Goal: Task Accomplishment & Management: Manage account settings

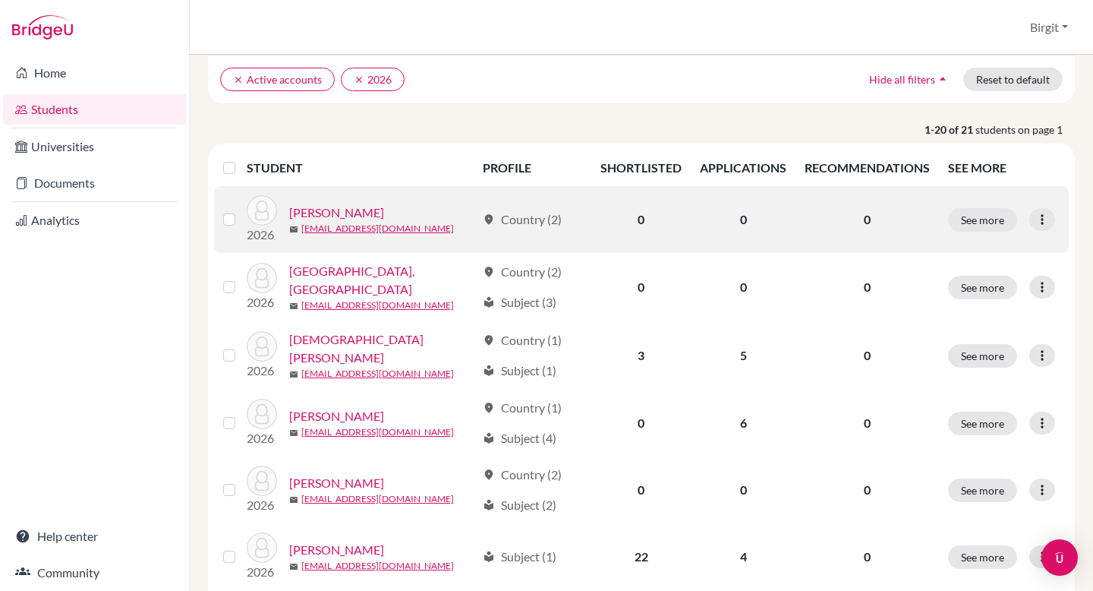
scroll to position [114, 0]
click at [312, 205] on link "[PERSON_NAME]" at bounding box center [336, 212] width 95 height 18
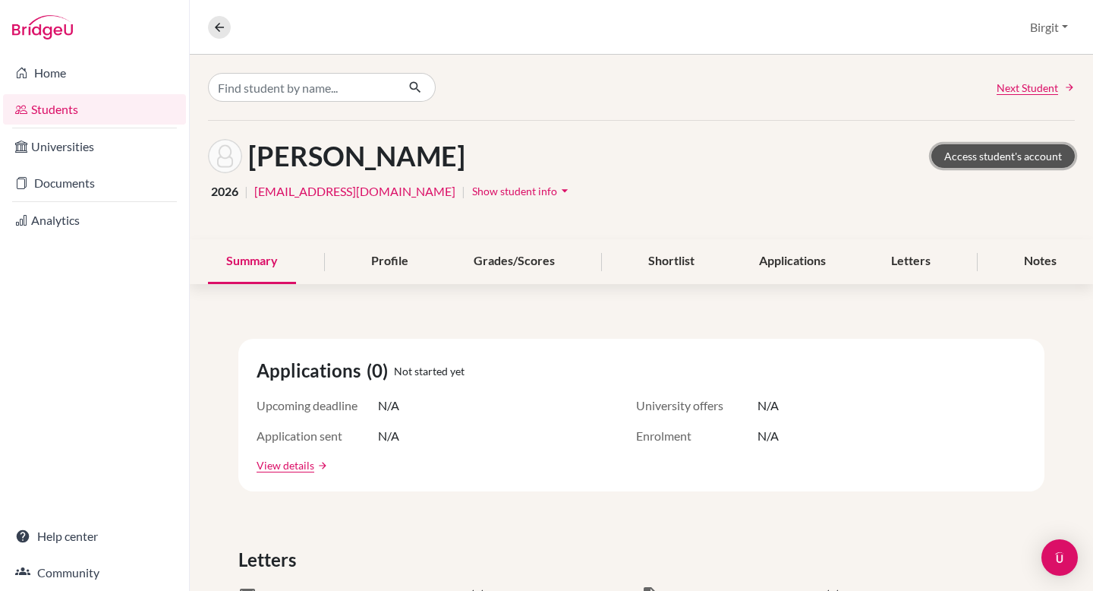
click at [979, 161] on link "Access student's account" at bounding box center [1004, 156] width 144 height 24
click at [678, 264] on div "Shortlist" at bounding box center [671, 261] width 83 height 45
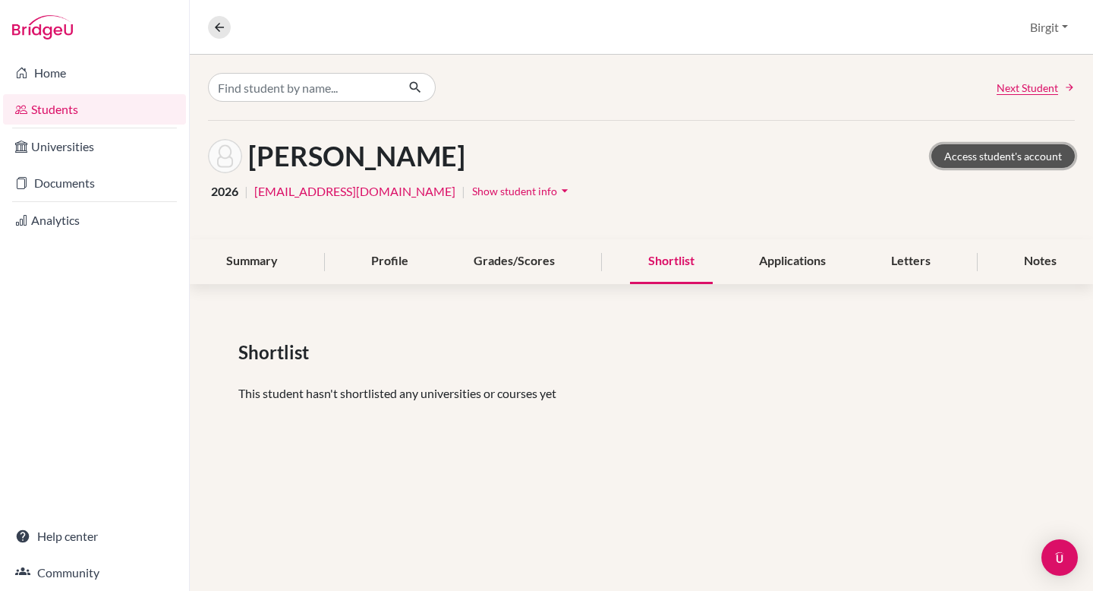
click at [1047, 159] on link "Access student's account" at bounding box center [1004, 156] width 144 height 24
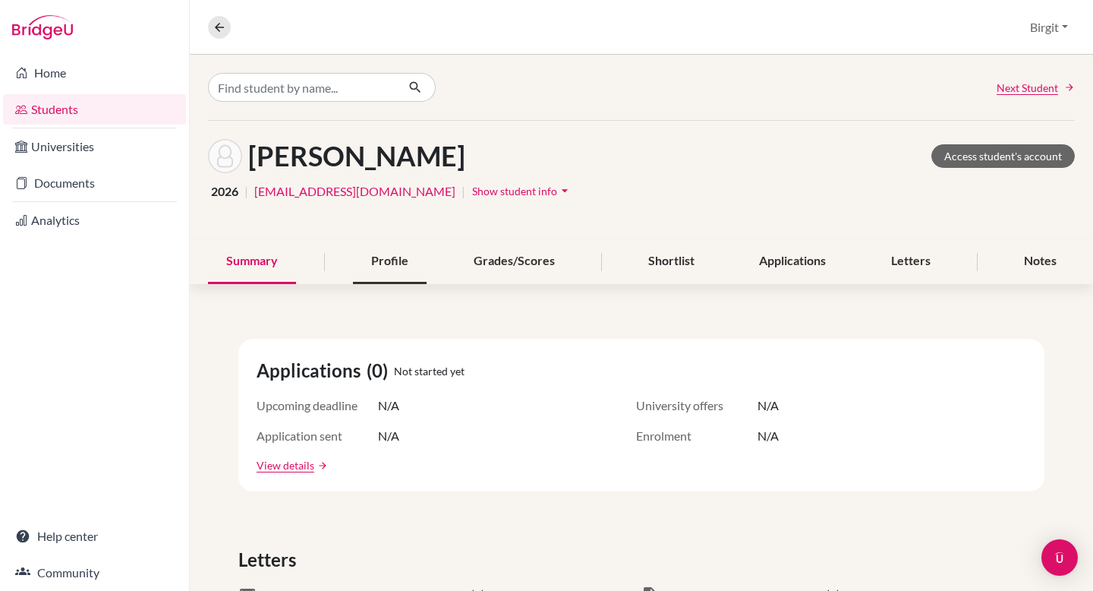
click at [373, 253] on div "Profile" at bounding box center [390, 261] width 74 height 45
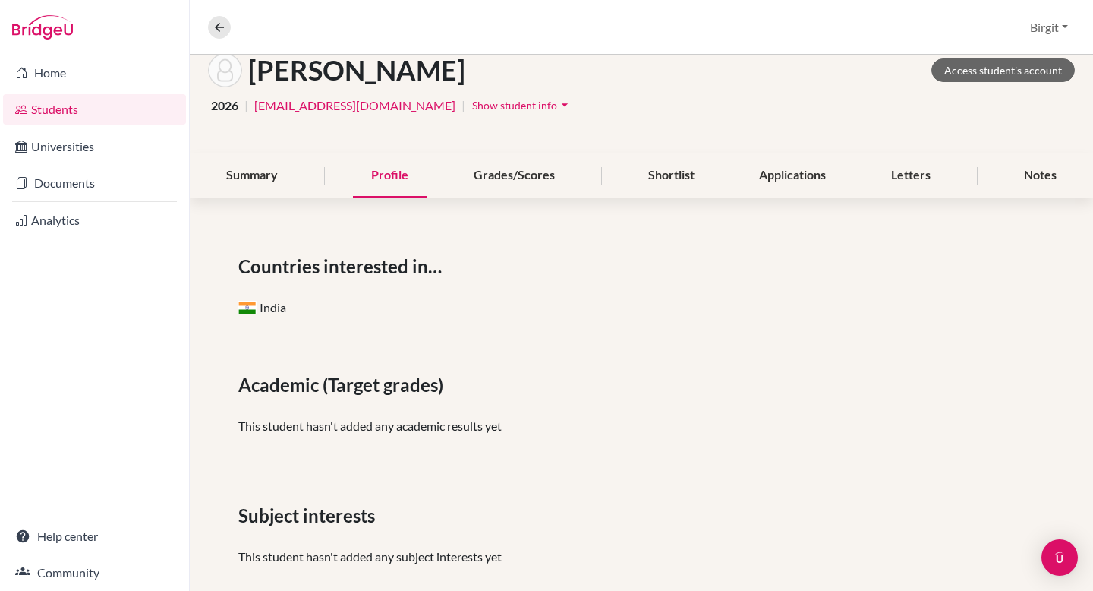
scroll to position [84, 0]
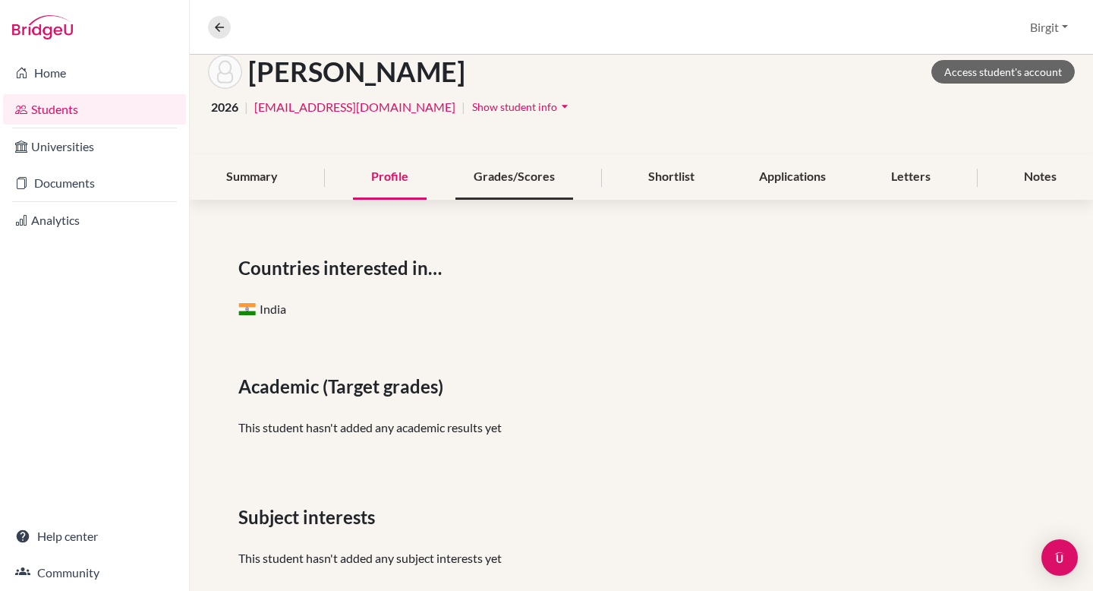
click at [490, 169] on div "Grades/Scores" at bounding box center [515, 177] width 118 height 45
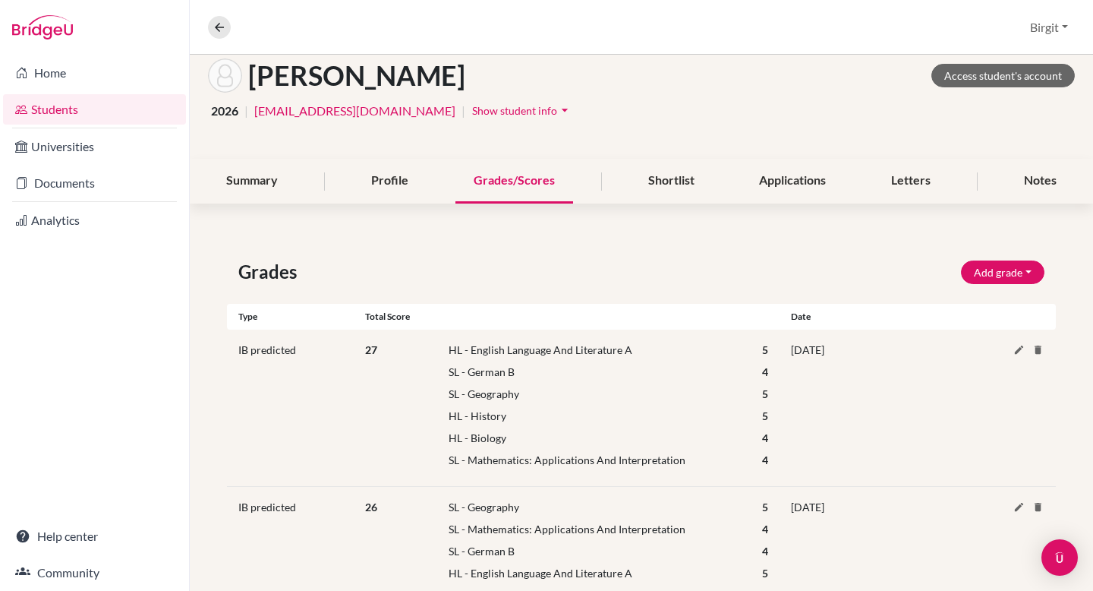
scroll to position [85, 0]
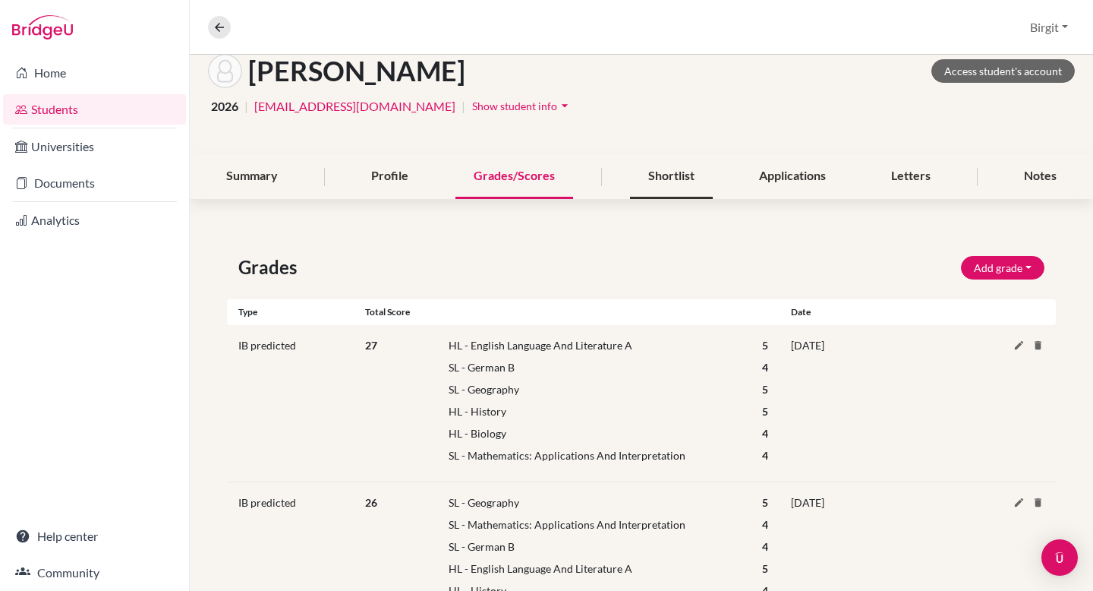
click at [653, 170] on div "Shortlist" at bounding box center [671, 176] width 83 height 45
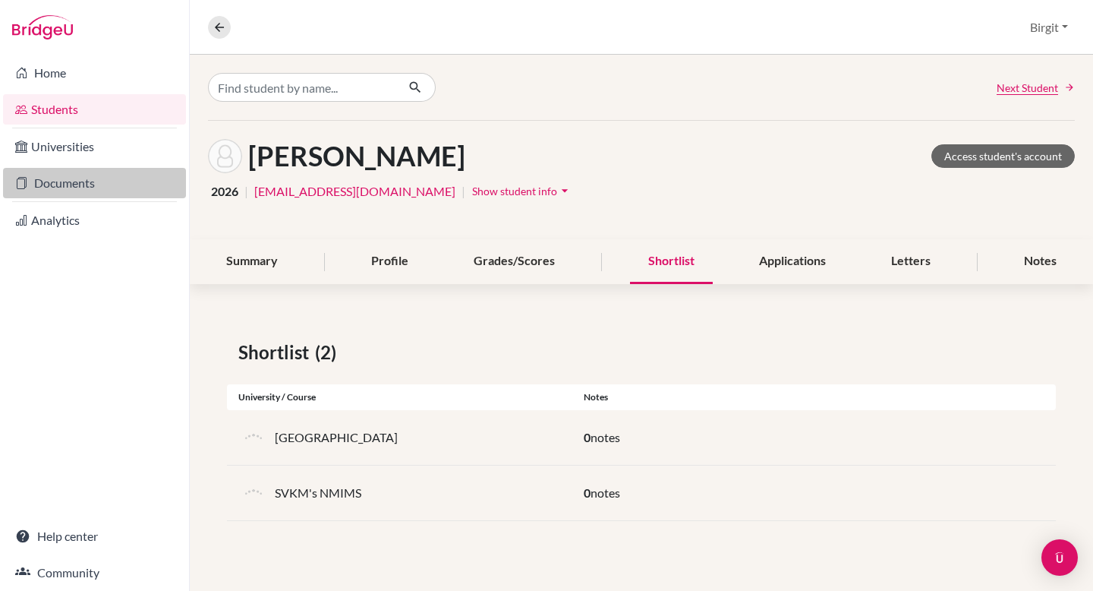
click at [47, 183] on link "Documents" at bounding box center [94, 183] width 183 height 30
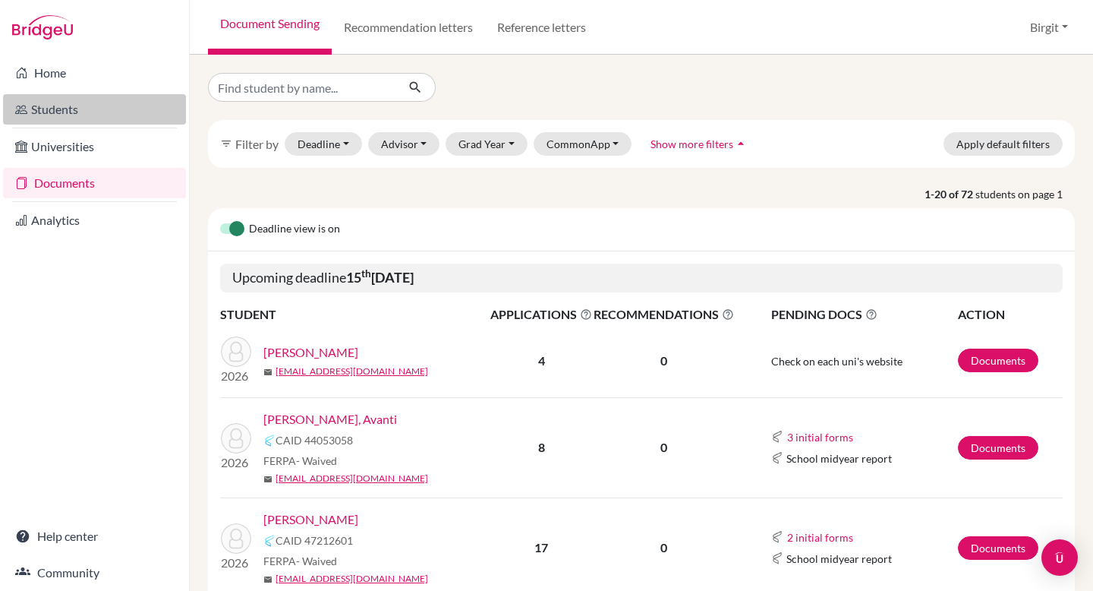
click at [84, 109] on link "Students" at bounding box center [94, 109] width 183 height 30
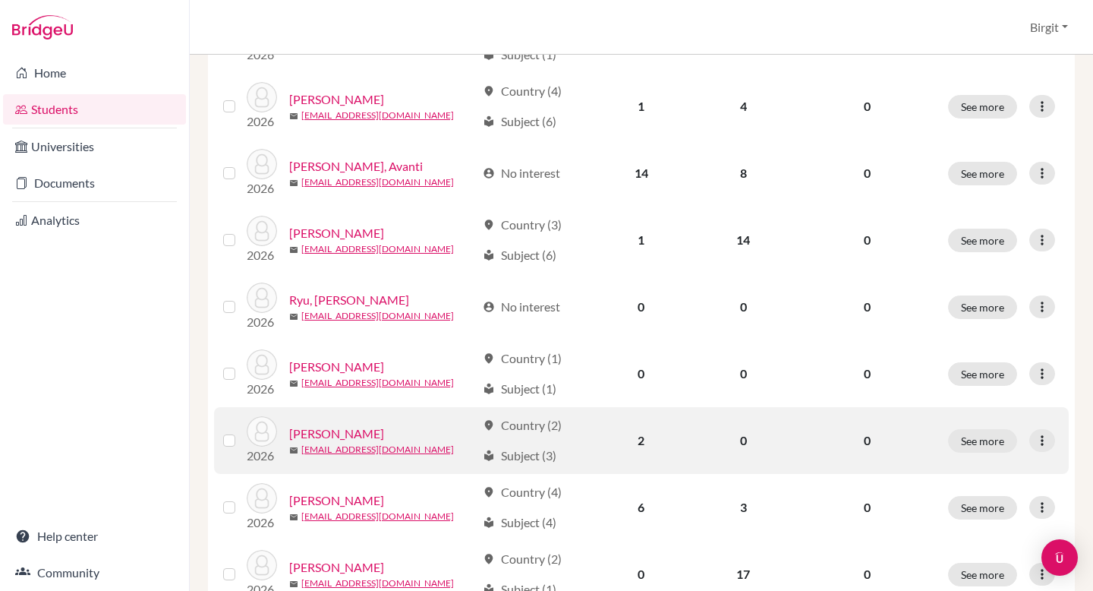
scroll to position [831, 0]
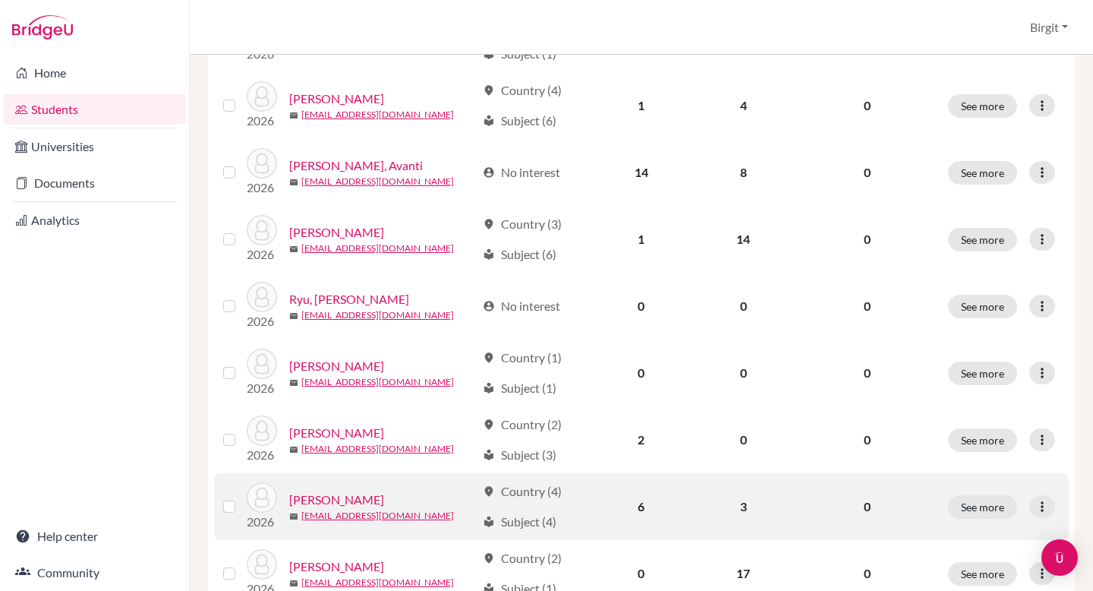
click at [326, 493] on link "[PERSON_NAME]" at bounding box center [336, 499] width 95 height 18
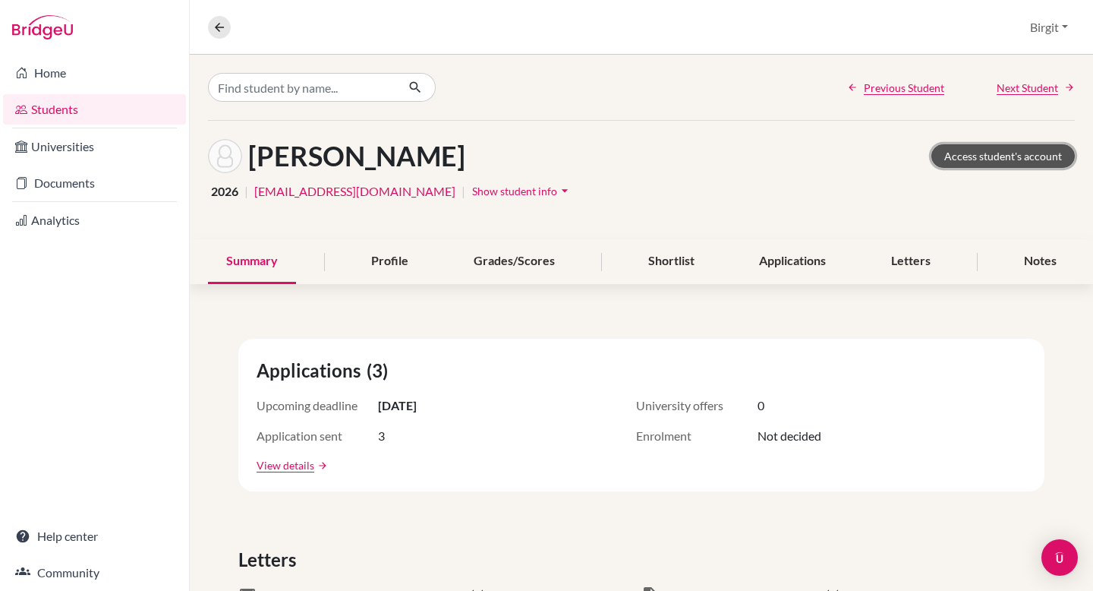
click at [1006, 160] on link "Access student's account" at bounding box center [1004, 156] width 144 height 24
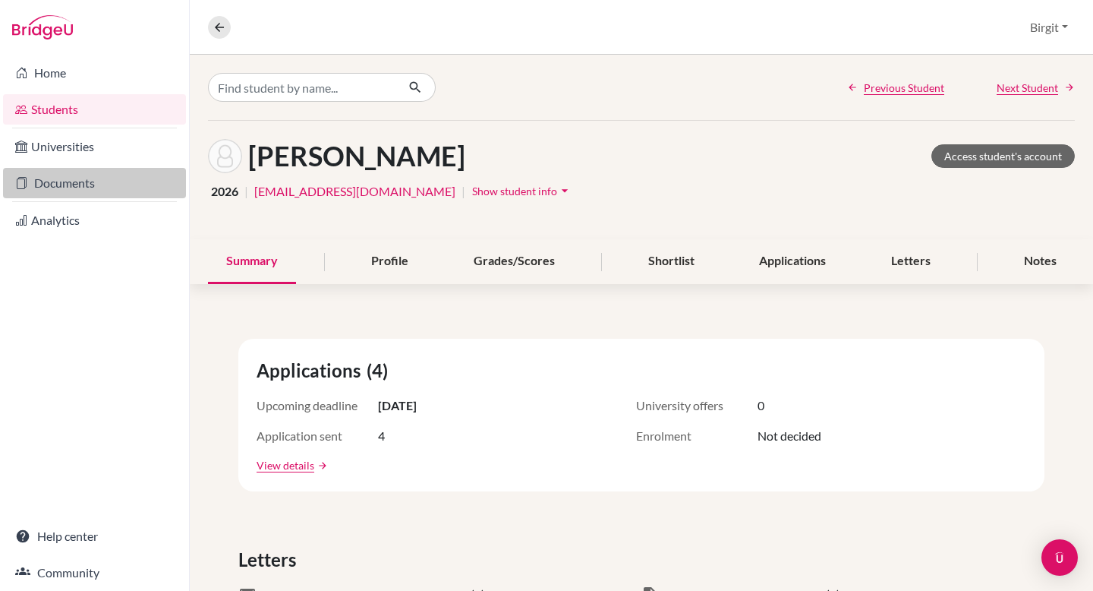
click at [64, 187] on link "Documents" at bounding box center [94, 183] width 183 height 30
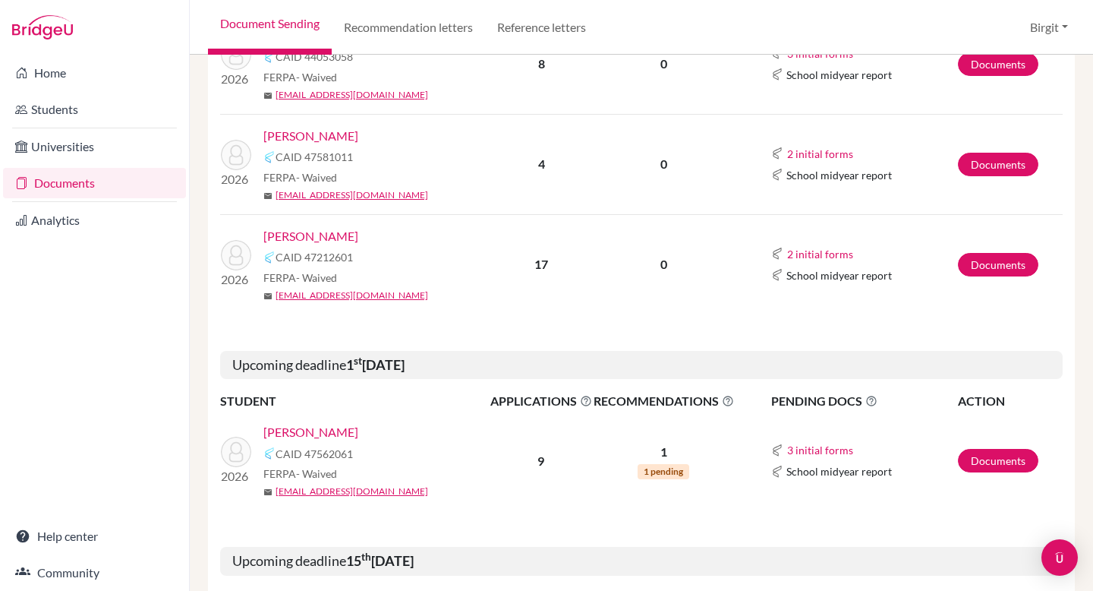
scroll to position [367, 0]
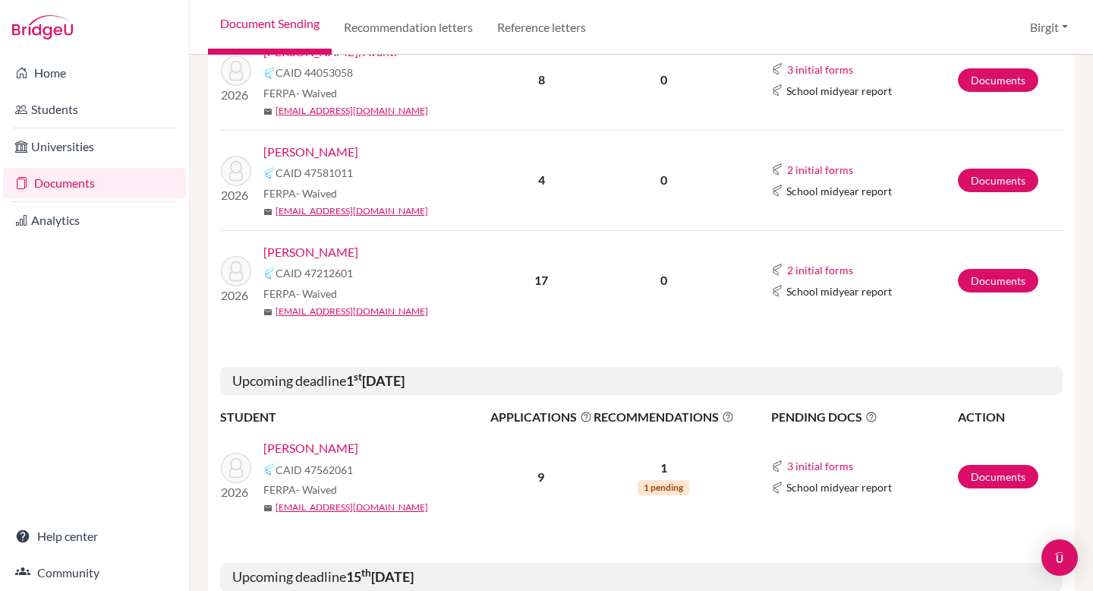
click at [282, 446] on link "Variava, Kabir" at bounding box center [310, 448] width 95 height 18
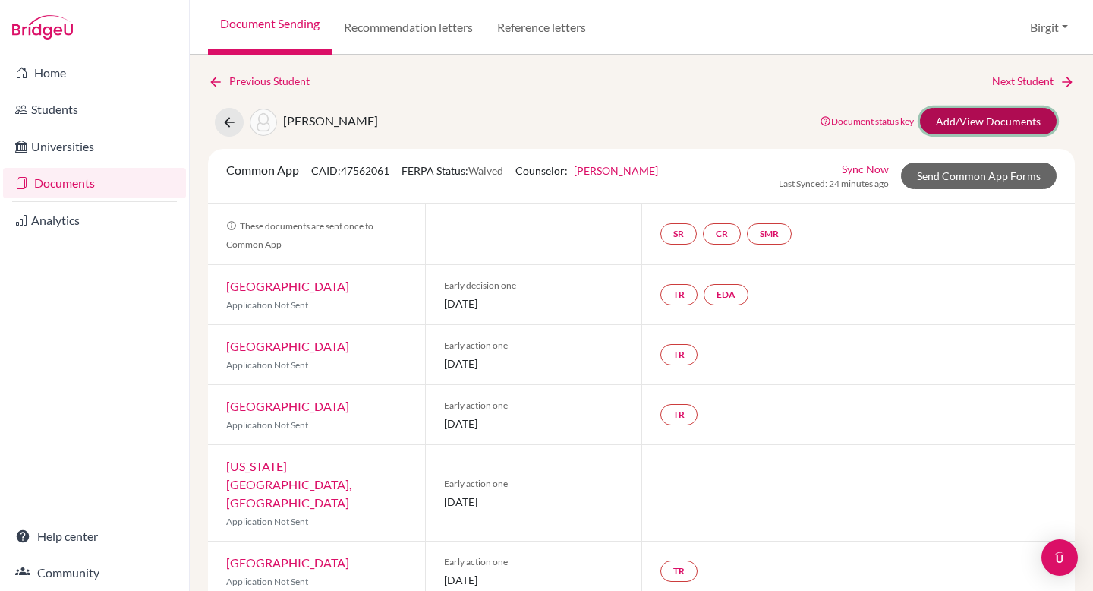
click at [970, 122] on link "Add/View Documents" at bounding box center [988, 121] width 137 height 27
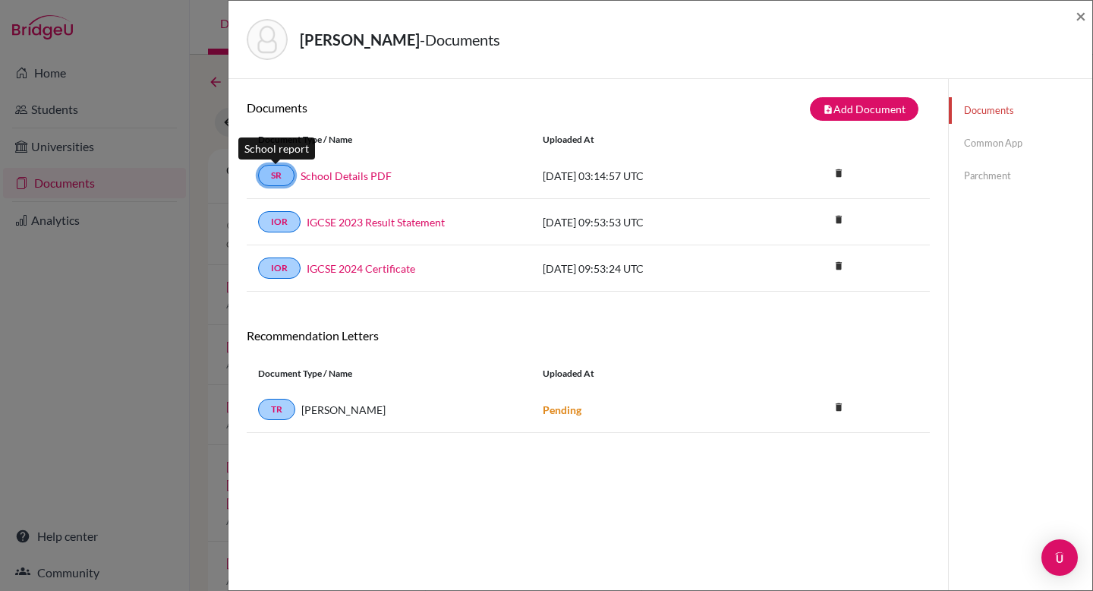
click at [269, 172] on link "SR" at bounding box center [276, 175] width 36 height 21
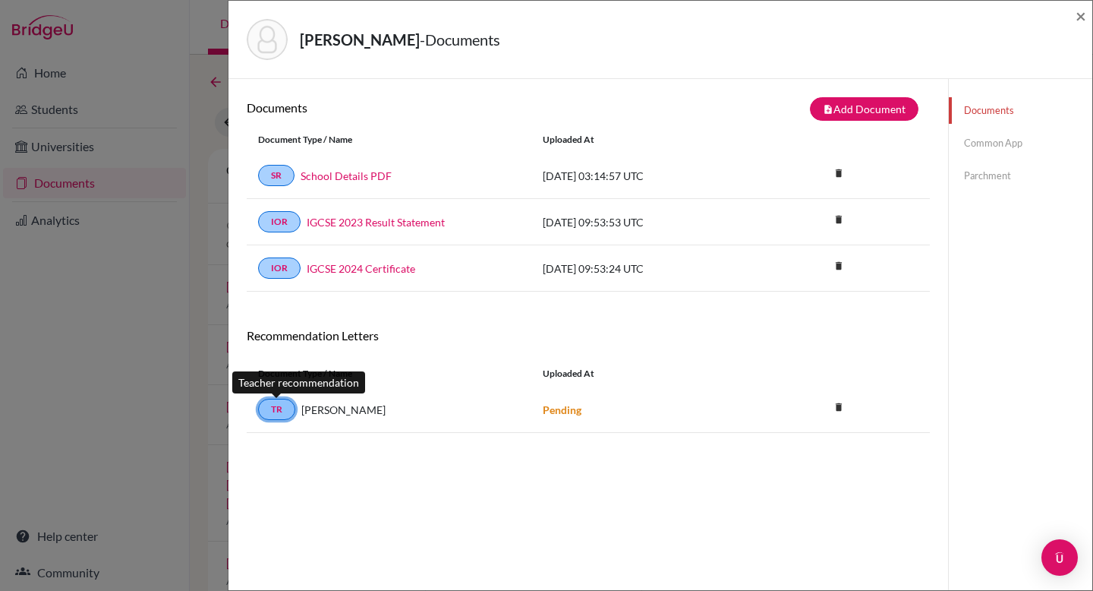
click at [285, 407] on link "TR" at bounding box center [276, 409] width 37 height 21
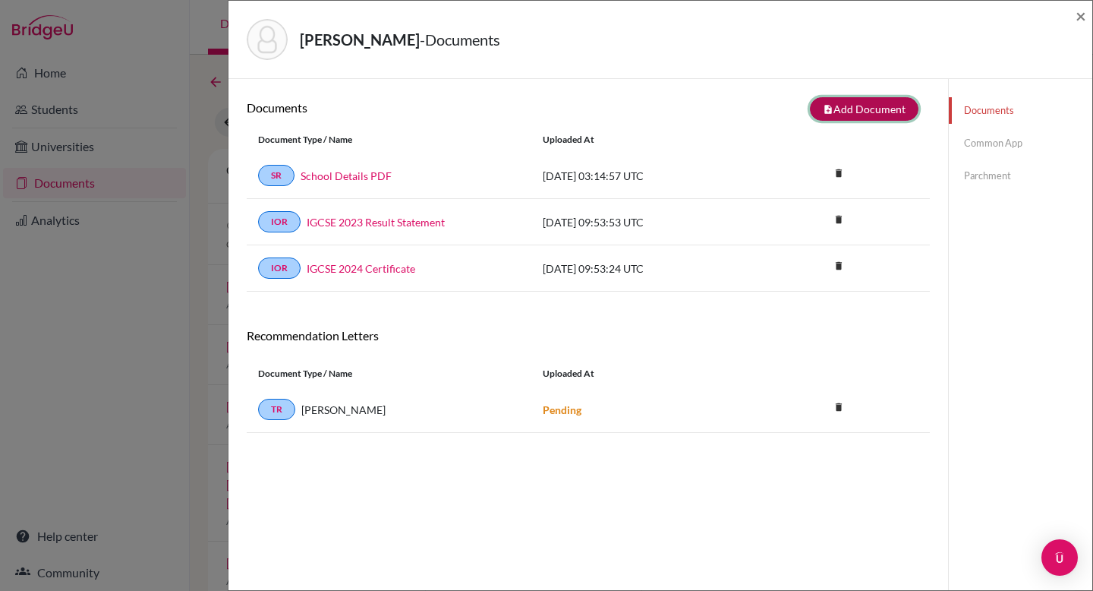
click at [873, 109] on button "note_add Add Document" at bounding box center [864, 109] width 109 height 24
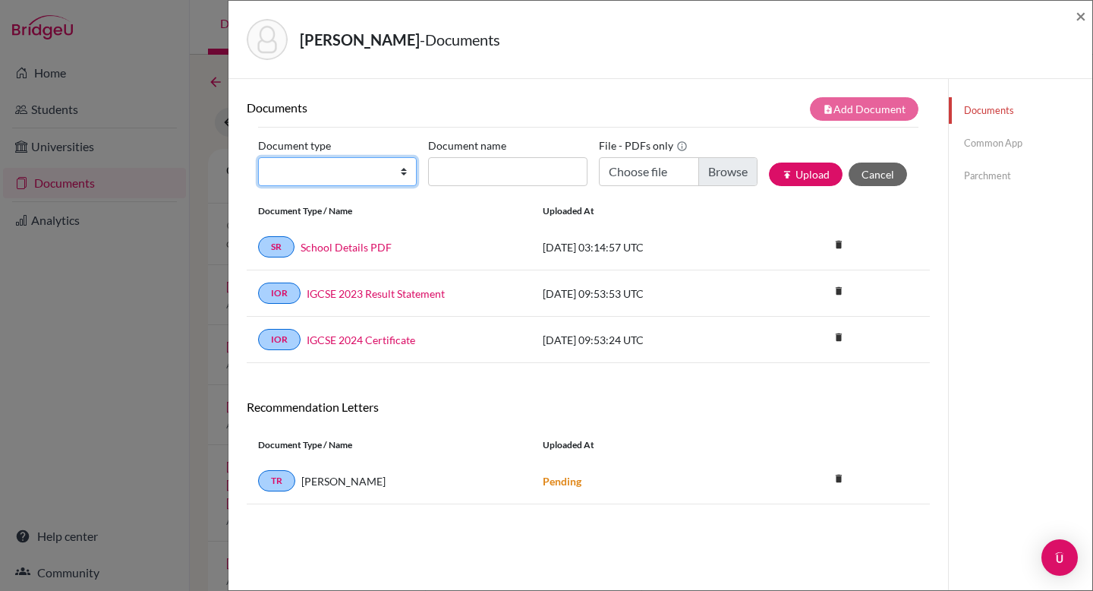
click at [367, 171] on select "Change explanation for Common App reports Counselor recommendation Internationa…" at bounding box center [337, 171] width 159 height 29
click at [258, 157] on select "Change explanation for Common App reports Counselor recommendation Internationa…" at bounding box center [337, 171] width 159 height 29
click at [1083, 19] on span "×" at bounding box center [1081, 16] width 11 height 22
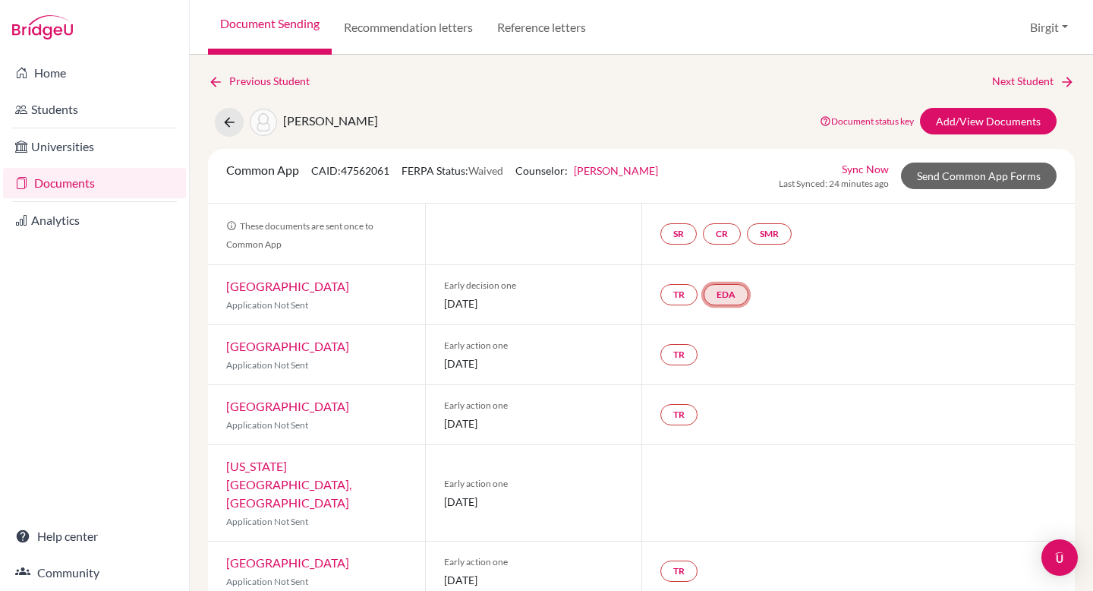
click at [720, 301] on link "EDA" at bounding box center [726, 294] width 45 height 21
click at [732, 253] on link "Early decision agreement" at bounding box center [727, 248] width 118 height 13
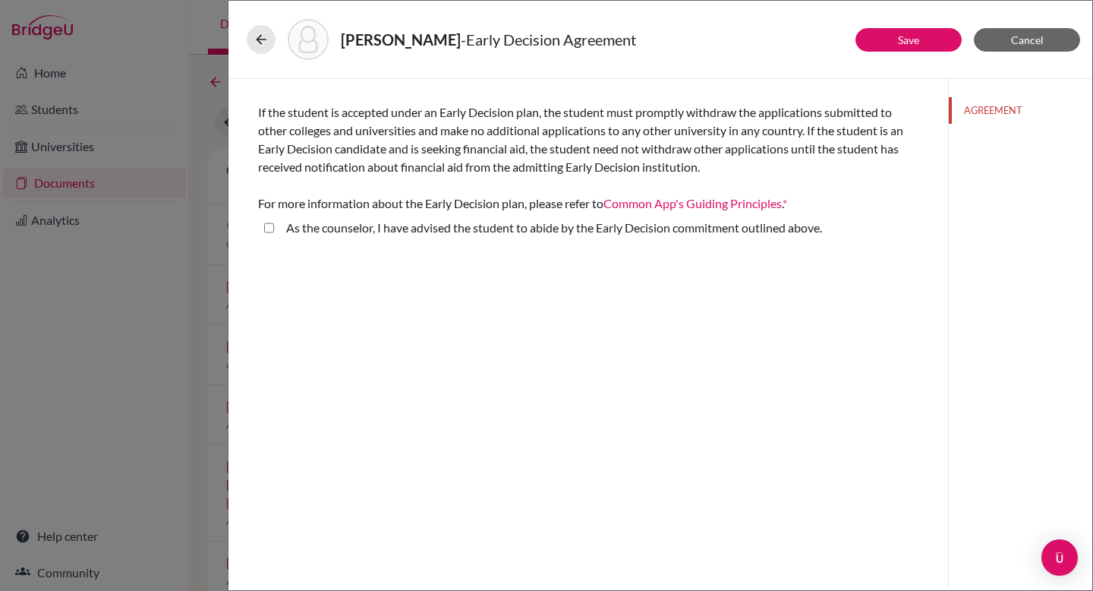
click at [268, 228] on above\ "As the counselor, I have advised the student to abide by the Early Decision com…" at bounding box center [269, 228] width 10 height 18
checkbox above\ "true"
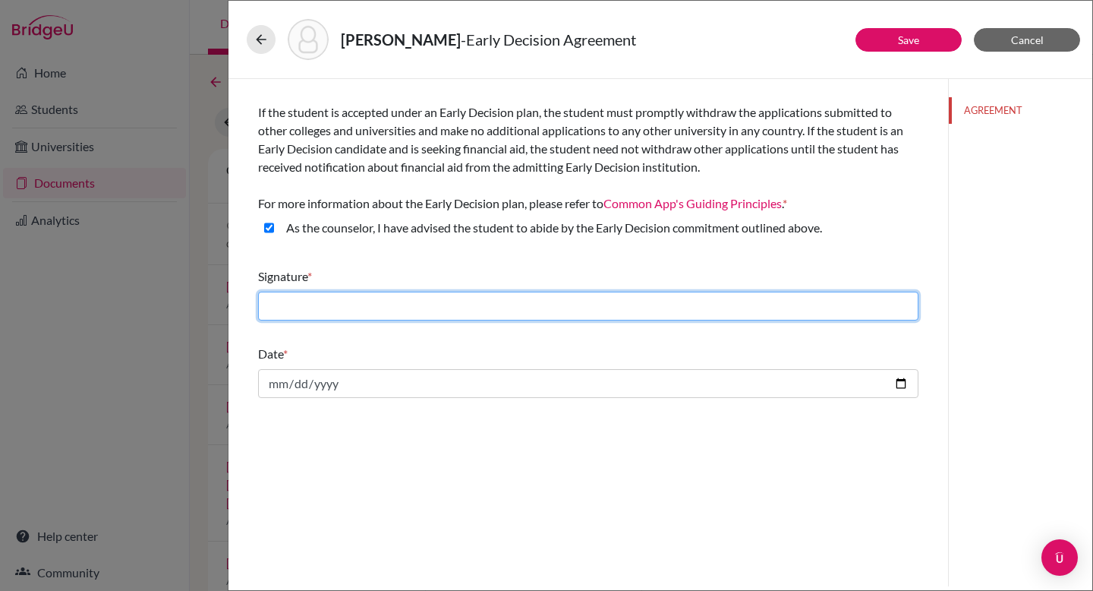
click at [405, 302] on input "text" at bounding box center [588, 306] width 661 height 29
type input "Birgit Bery"
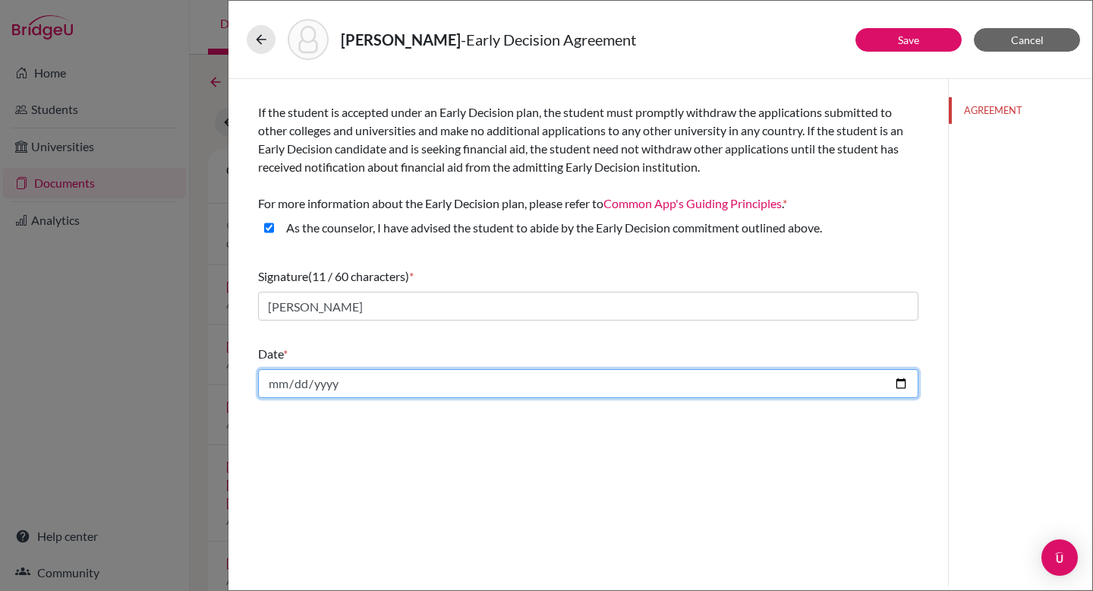
click at [409, 390] on input "date" at bounding box center [588, 383] width 661 height 29
type input "2025-09-01"
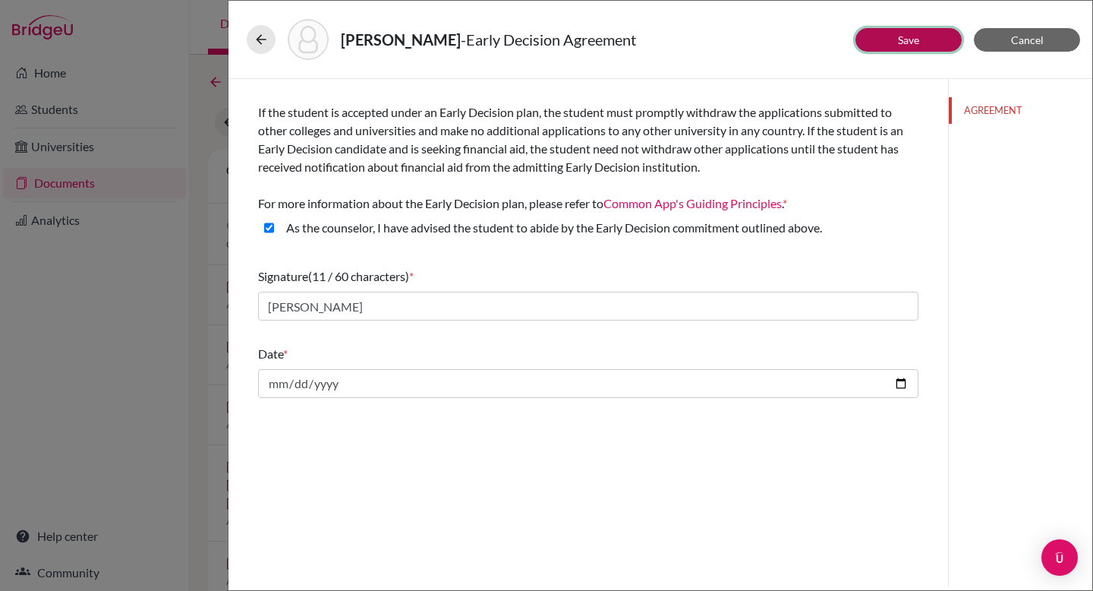
click at [922, 39] on button "Save" at bounding box center [909, 40] width 106 height 24
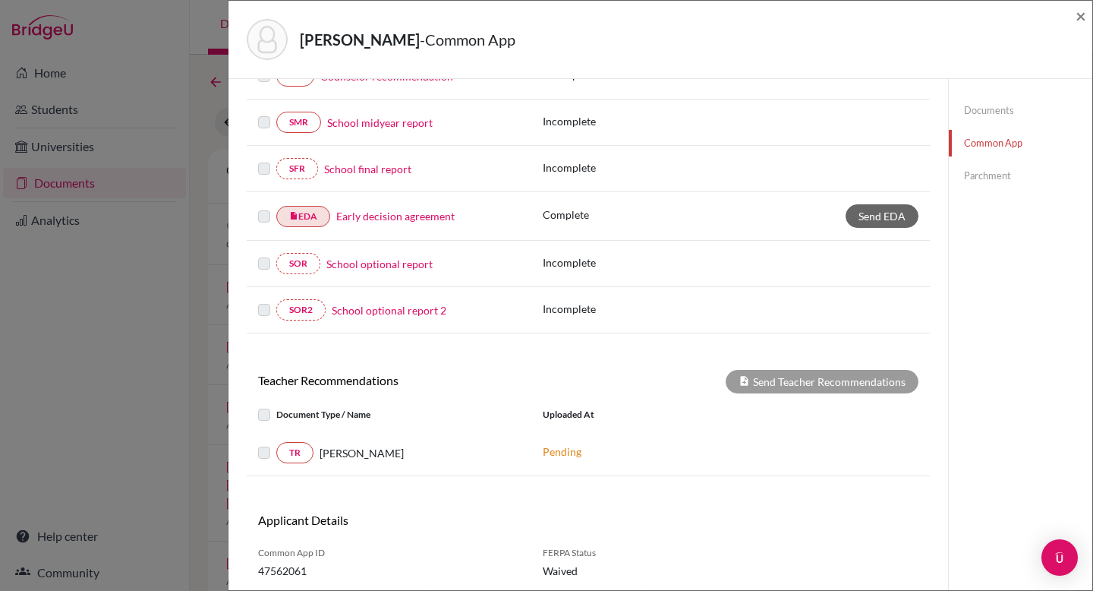
scroll to position [285, 0]
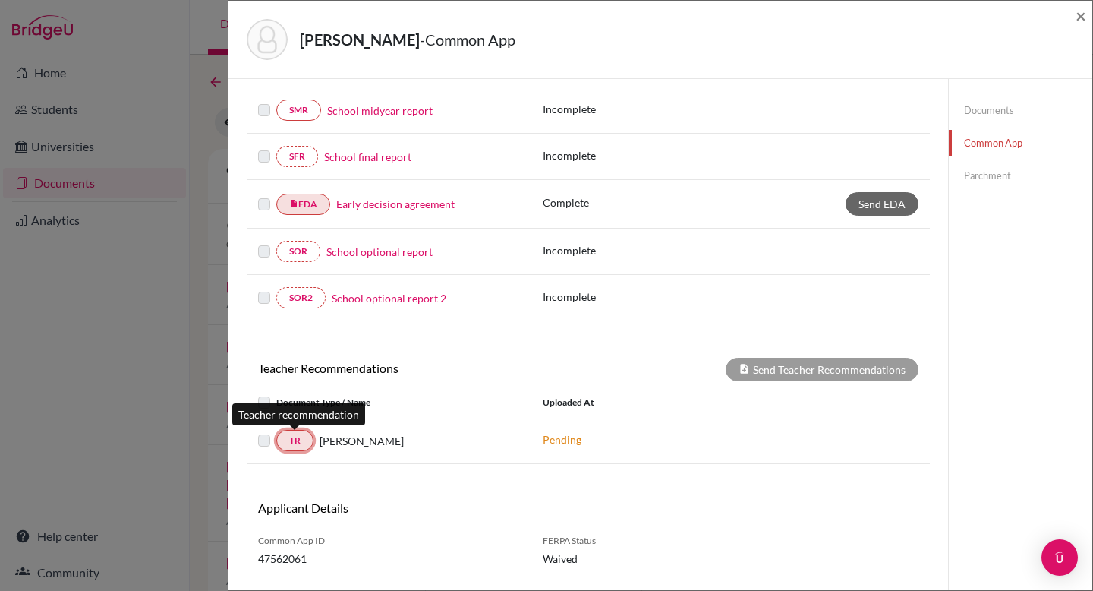
click at [301, 443] on link "TR" at bounding box center [294, 440] width 37 height 21
click at [297, 439] on link "TR" at bounding box center [294, 440] width 37 height 21
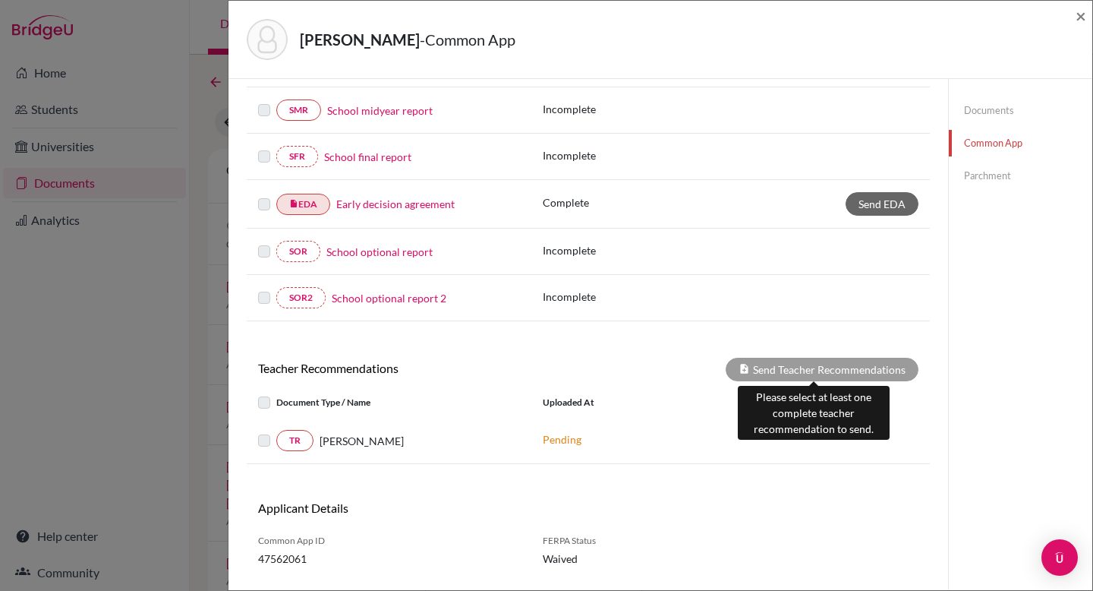
click at [765, 367] on div "Send Teacher Recommendations" at bounding box center [822, 370] width 193 height 24
click at [882, 370] on div "Send Teacher Recommendations" at bounding box center [822, 370] width 193 height 24
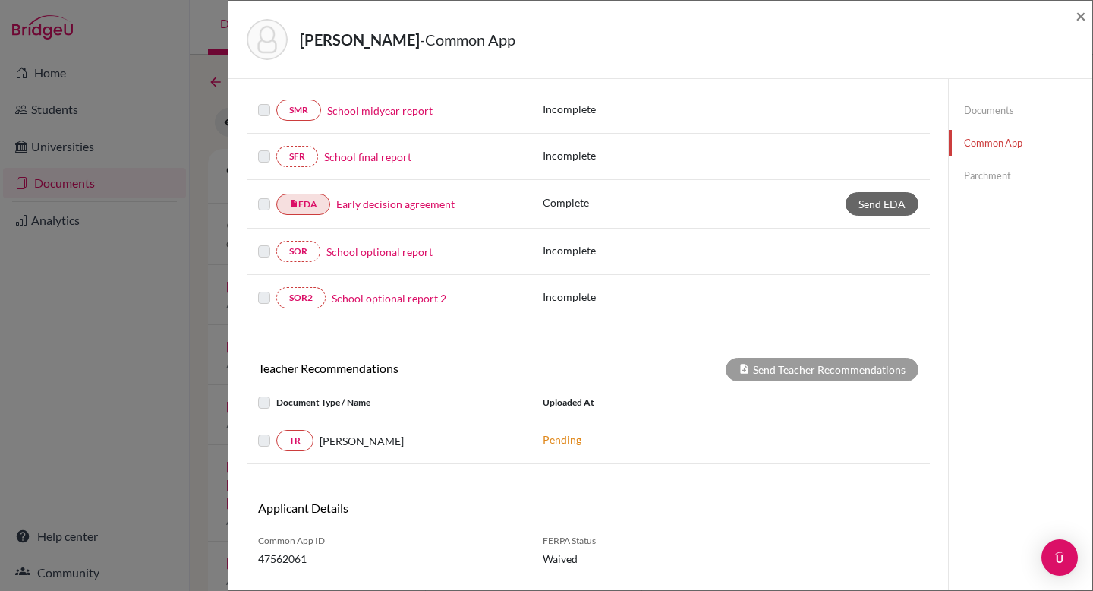
click at [276, 431] on label at bounding box center [276, 431] width 0 height 0
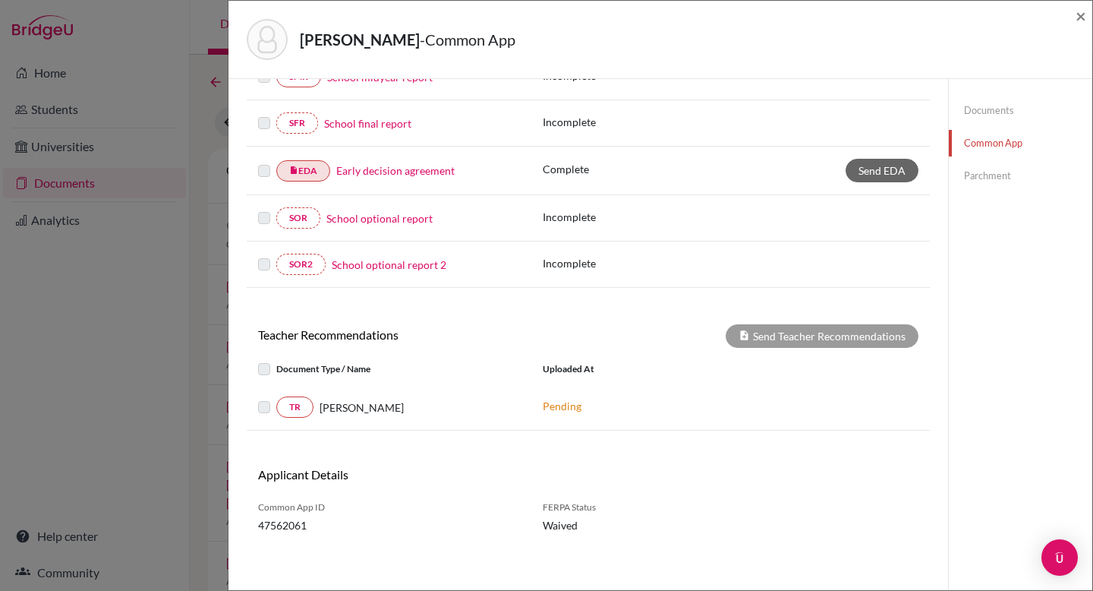
scroll to position [323, 0]
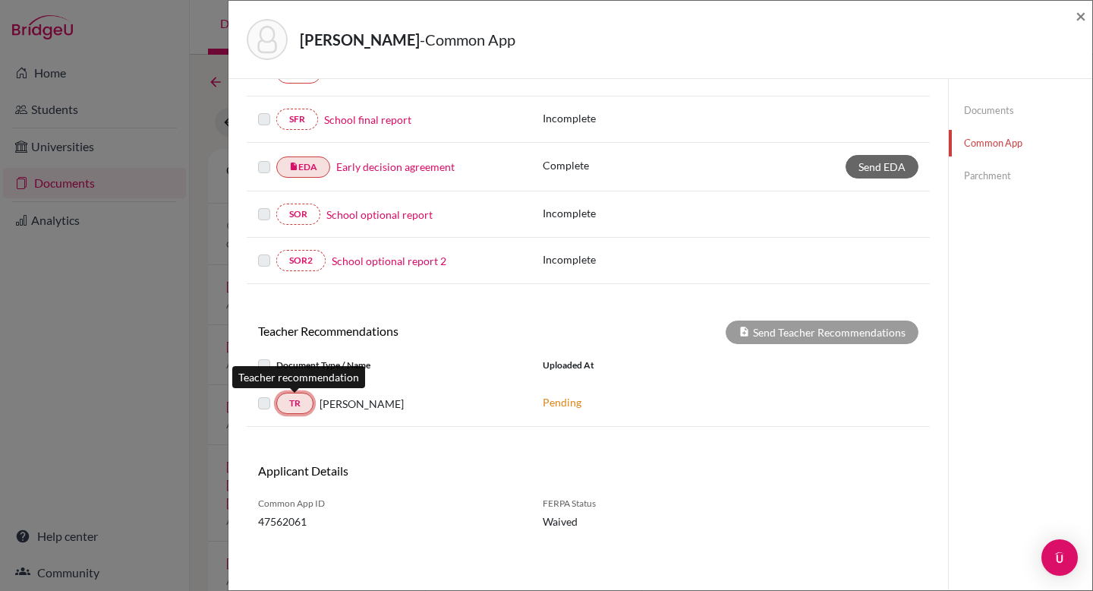
click at [300, 404] on link "TR" at bounding box center [294, 403] width 37 height 21
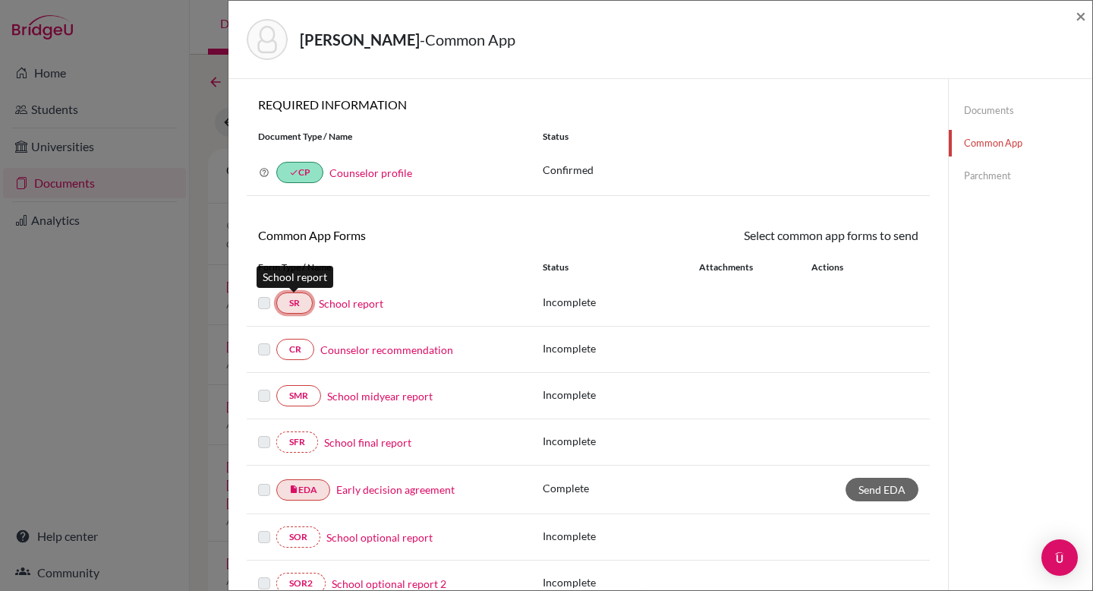
click at [298, 308] on link "SR" at bounding box center [294, 302] width 36 height 21
click at [976, 112] on link "Documents" at bounding box center [1021, 110] width 144 height 27
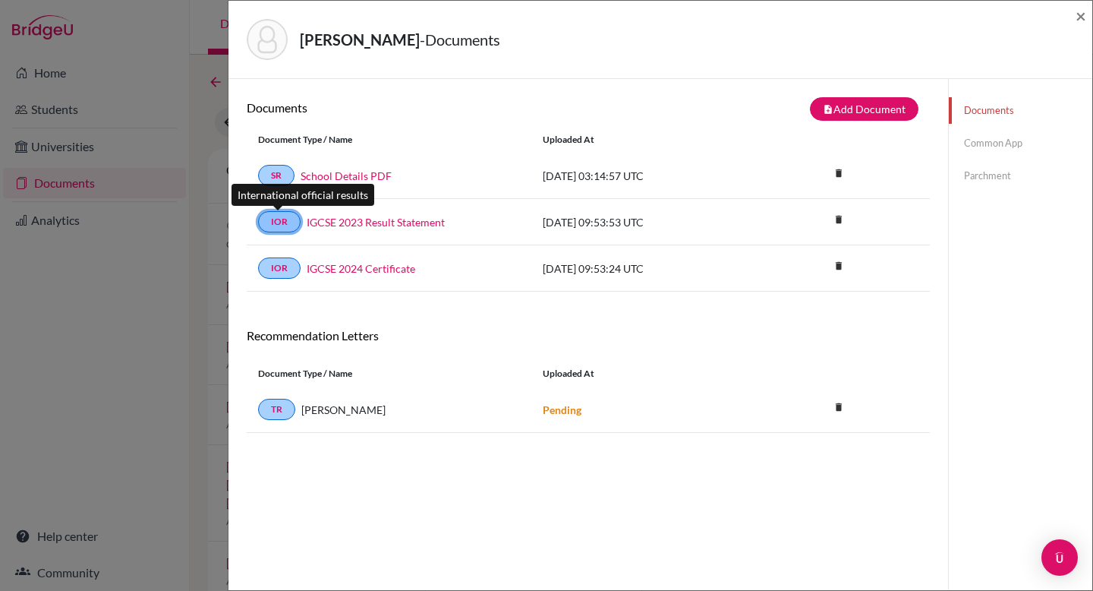
click at [276, 220] on link "IOR" at bounding box center [279, 221] width 43 height 21
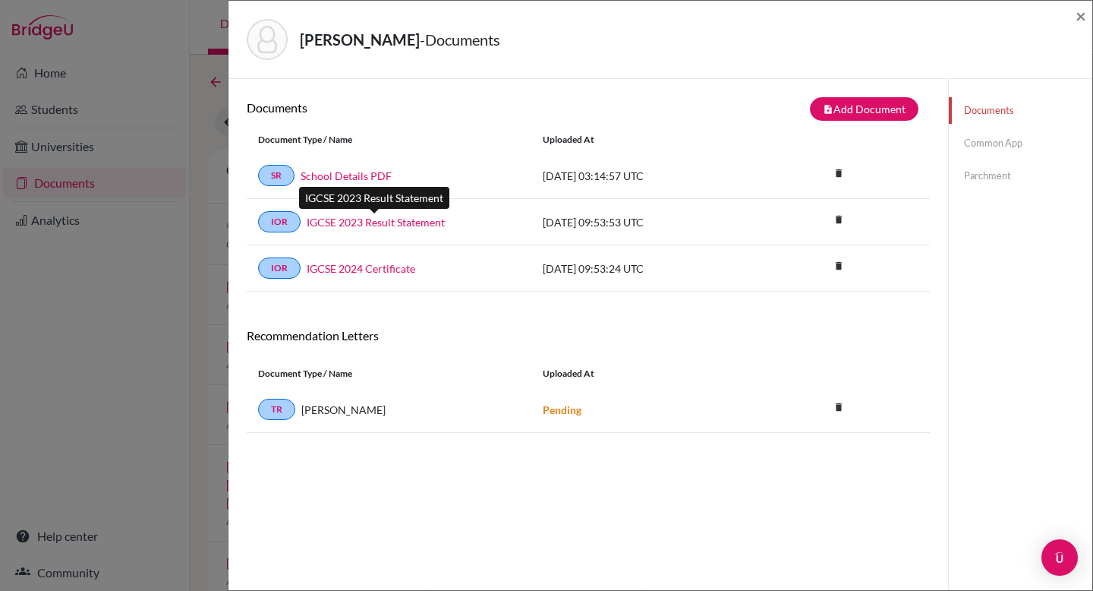
click at [367, 225] on link "IGCSE 2023 Result Statement" at bounding box center [376, 222] width 138 height 16
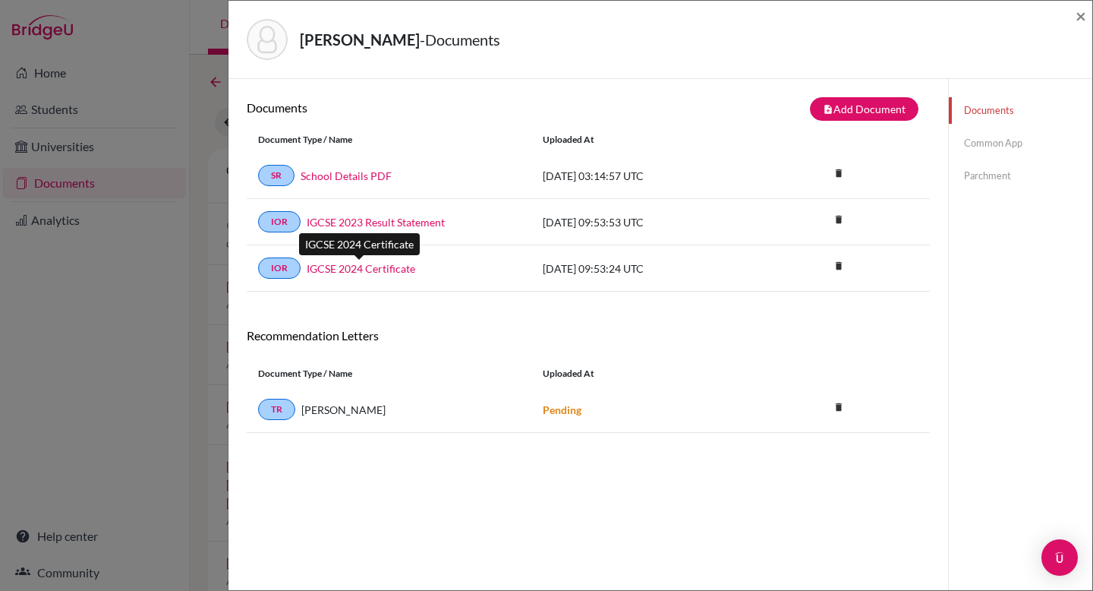
click at [381, 263] on link "IGCSE 2024 Certificate" at bounding box center [361, 268] width 109 height 16
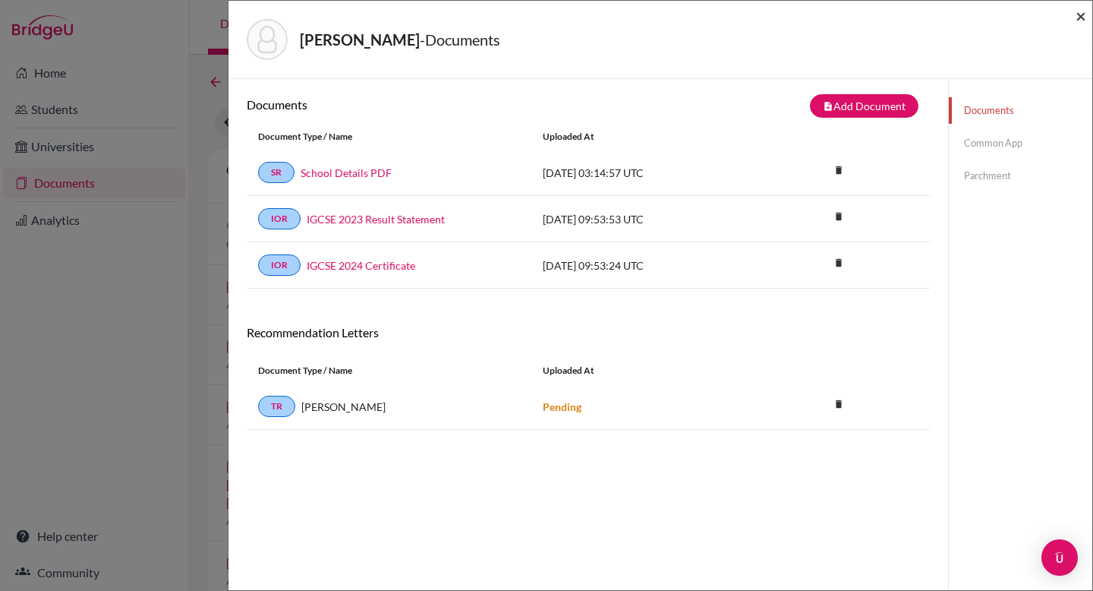
click at [1083, 15] on span "×" at bounding box center [1081, 16] width 11 height 22
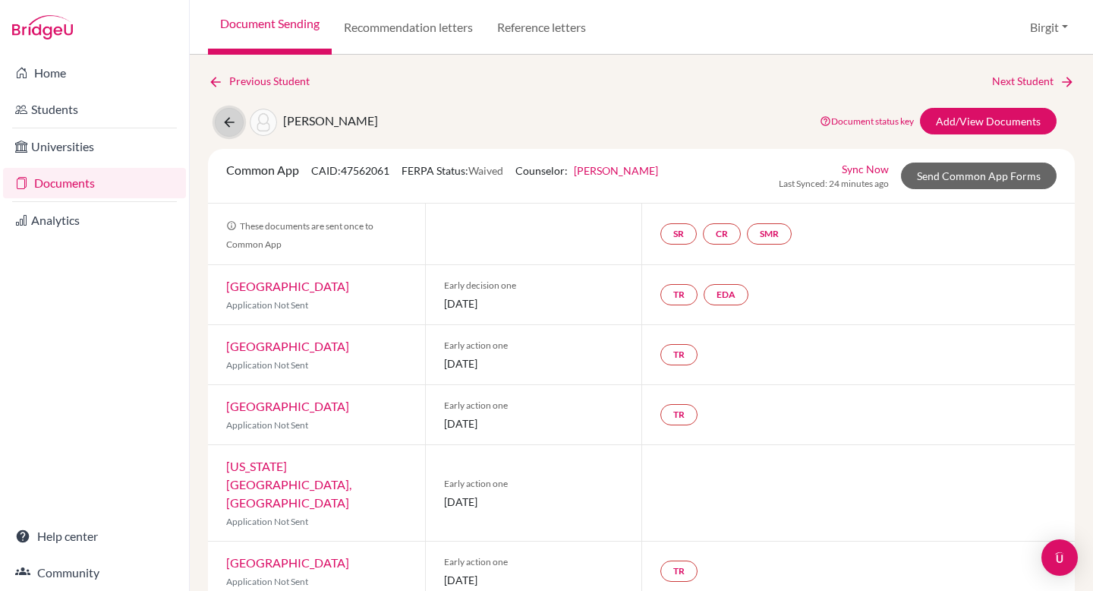
click at [230, 130] on button at bounding box center [229, 122] width 29 height 29
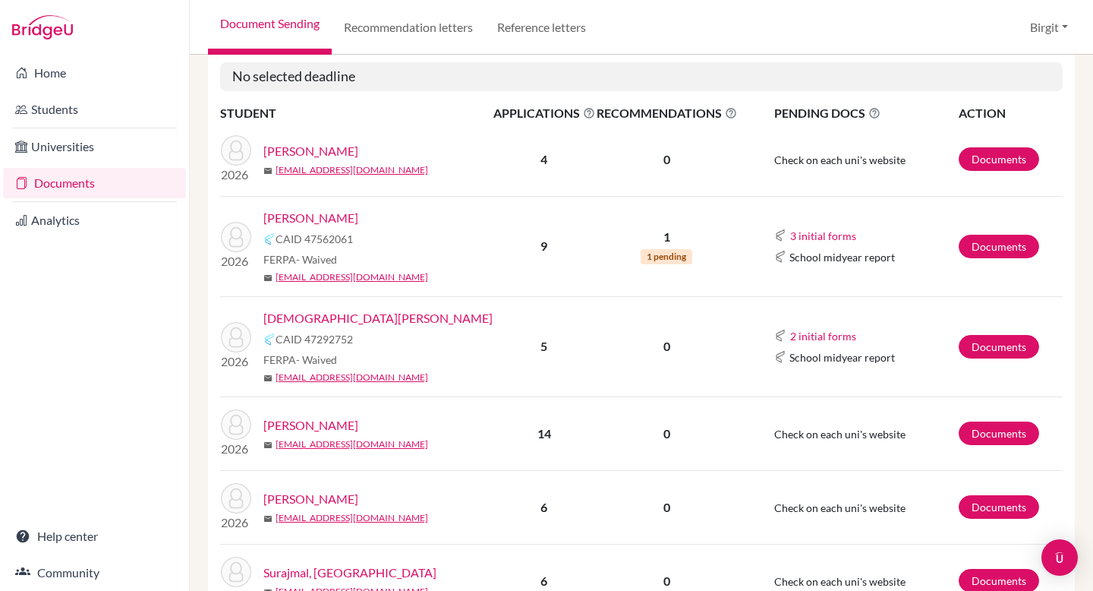
scroll to position [205, 0]
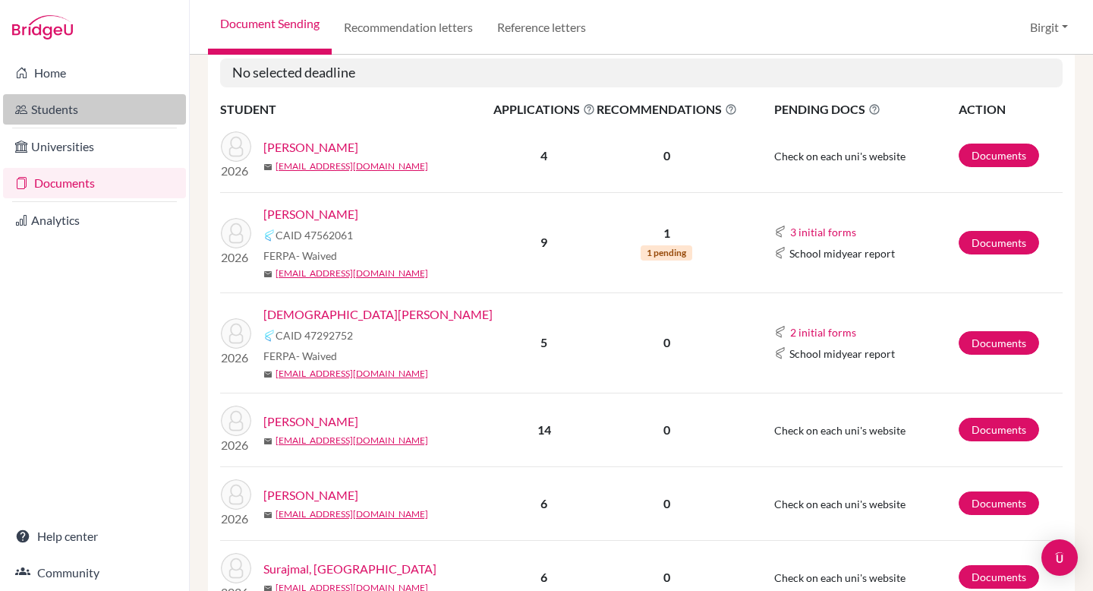
click at [65, 106] on link "Students" at bounding box center [94, 109] width 183 height 30
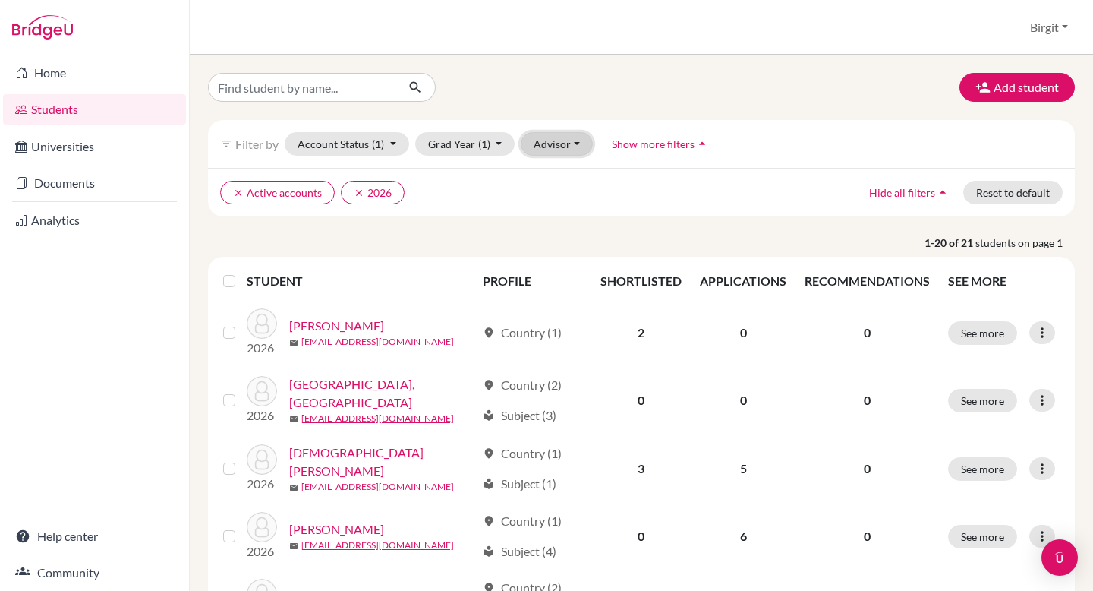
click at [568, 145] on button "Advisor" at bounding box center [557, 144] width 72 height 24
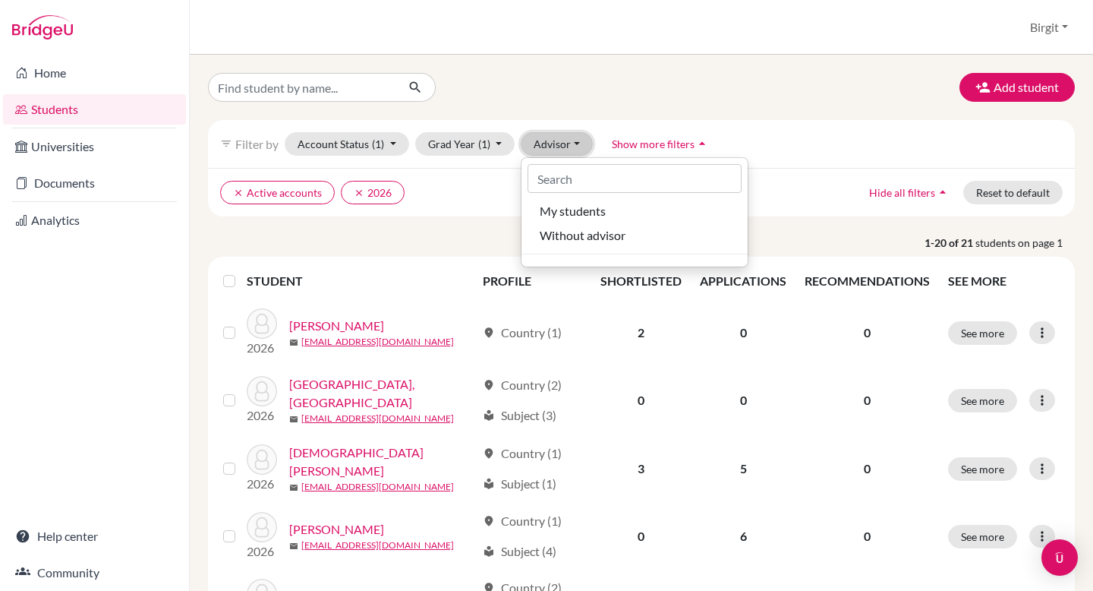
click at [566, 143] on button "Advisor" at bounding box center [557, 144] width 72 height 24
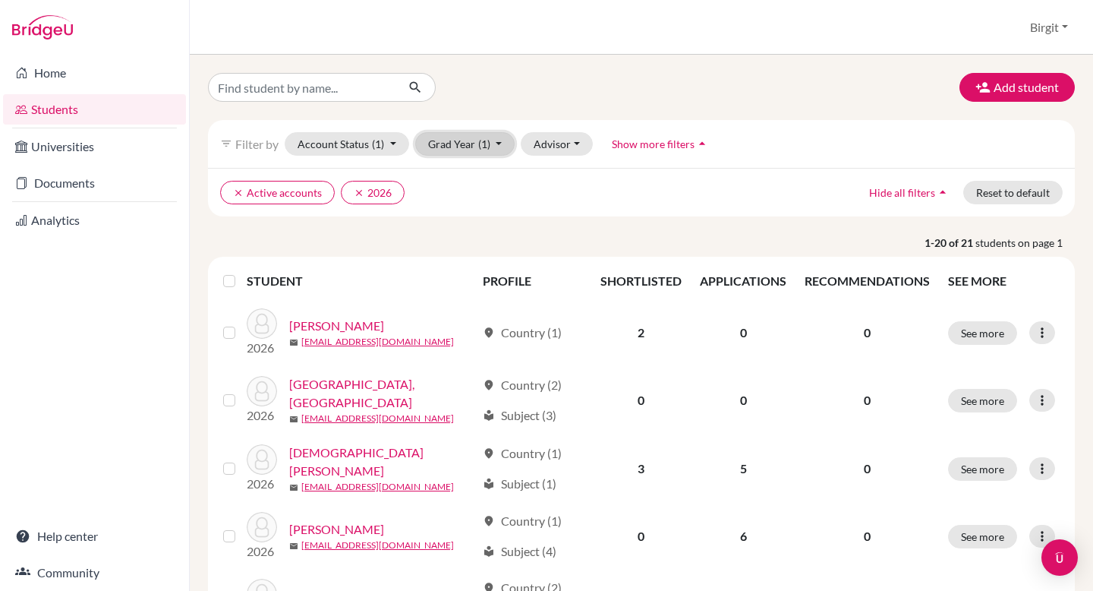
click at [480, 140] on span "(1)" at bounding box center [484, 143] width 12 height 13
click at [657, 141] on span "Show more filters" at bounding box center [653, 143] width 83 height 13
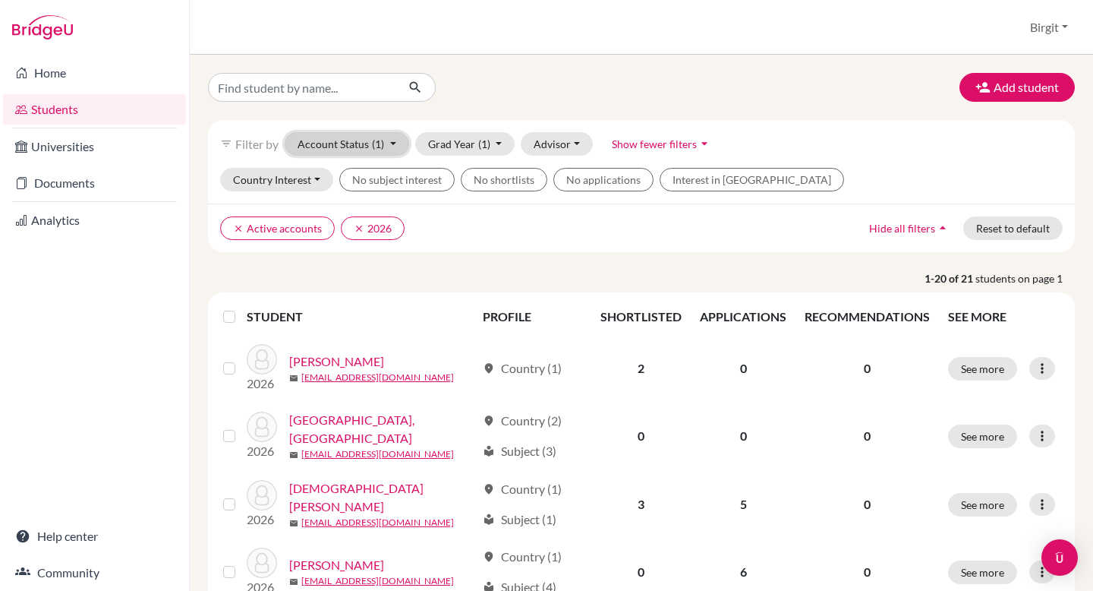
click at [361, 141] on button "Account Status (1)" at bounding box center [347, 144] width 125 height 24
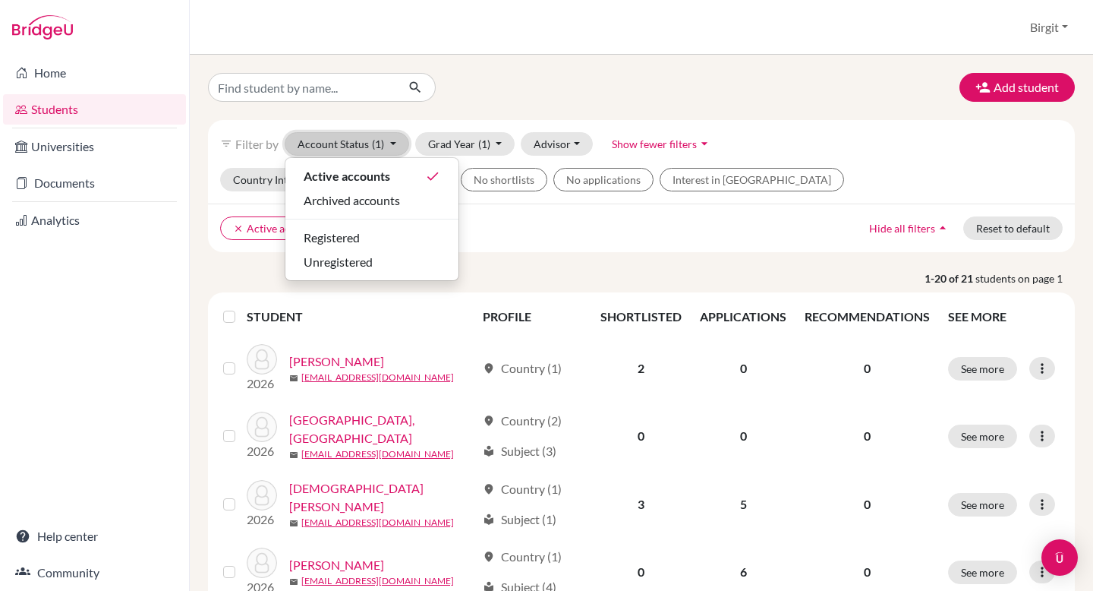
click at [361, 141] on button "Account Status (1)" at bounding box center [347, 144] width 125 height 24
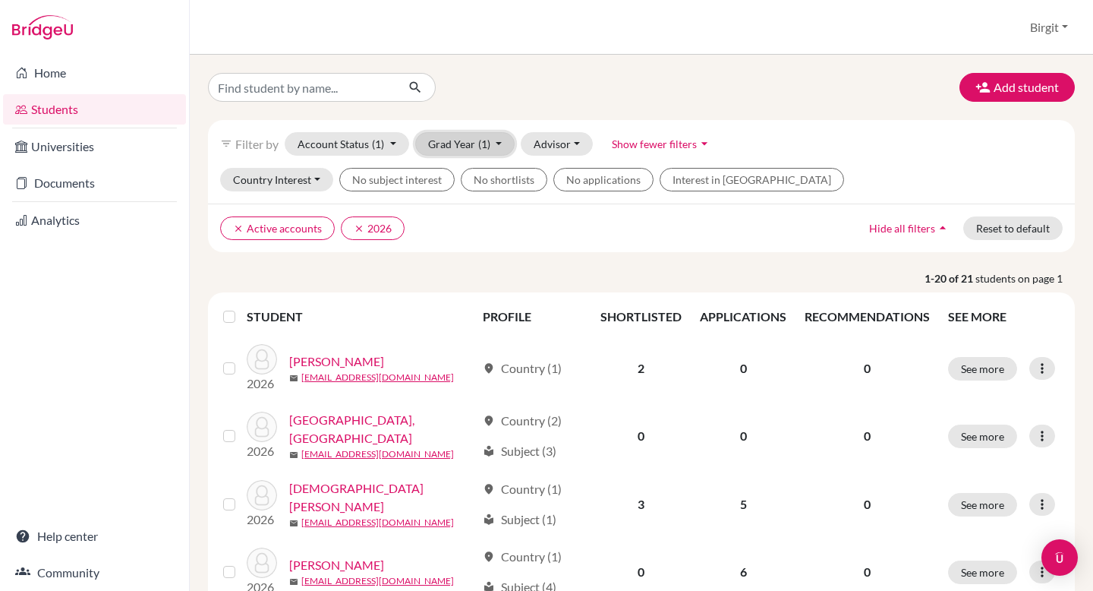
click at [456, 138] on button "Grad Year (1)" at bounding box center [465, 144] width 100 height 24
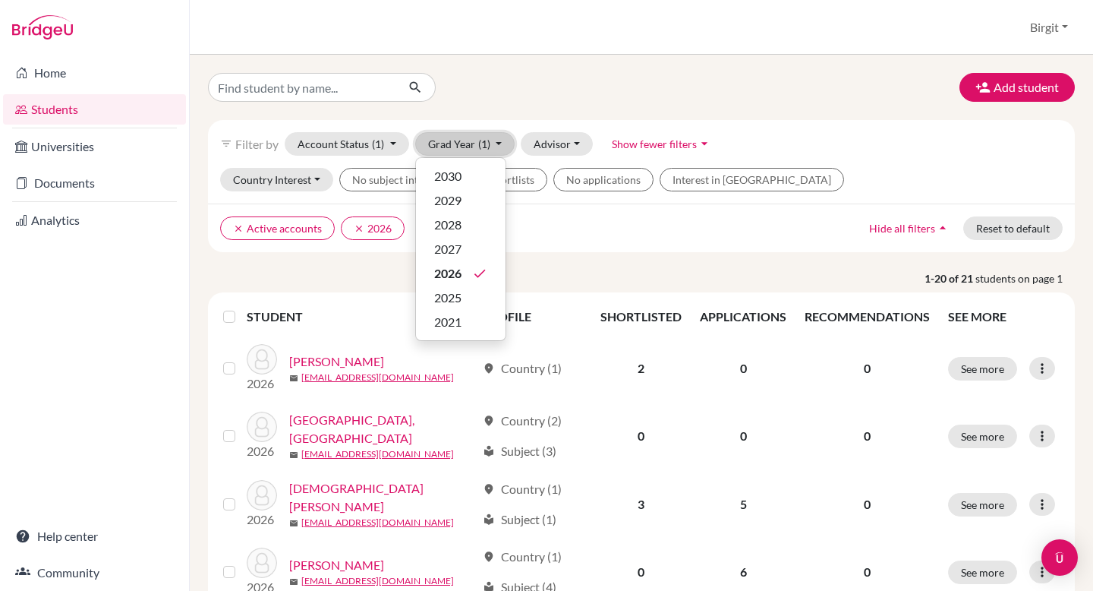
click at [456, 138] on button "Grad Year (1)" at bounding box center [465, 144] width 100 height 24
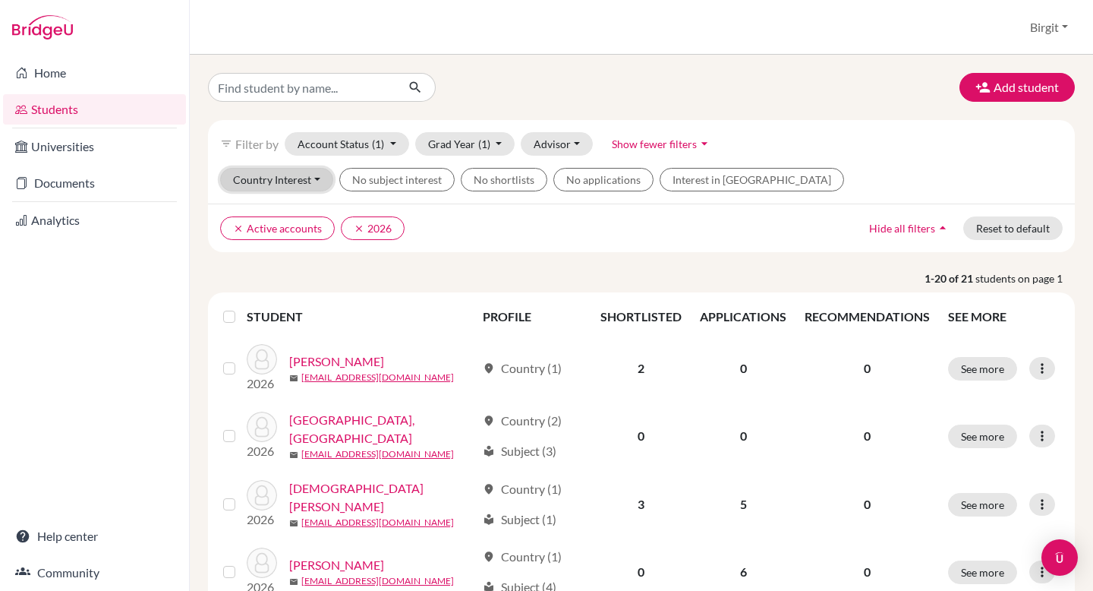
click at [314, 186] on button "Country Interest" at bounding box center [276, 180] width 113 height 24
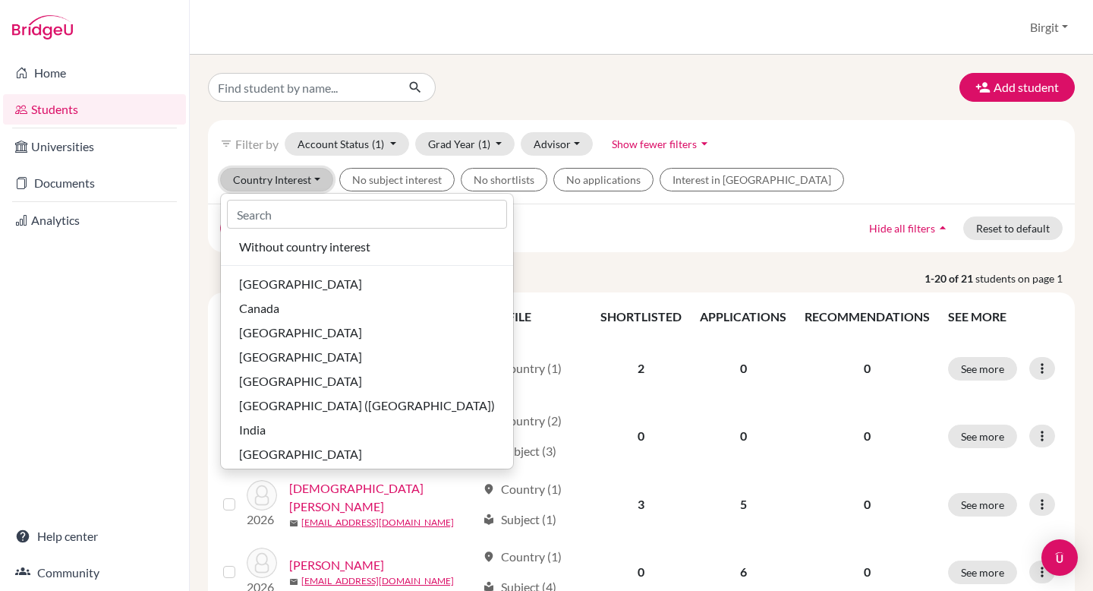
click at [314, 186] on button "Country Interest" at bounding box center [276, 180] width 113 height 24
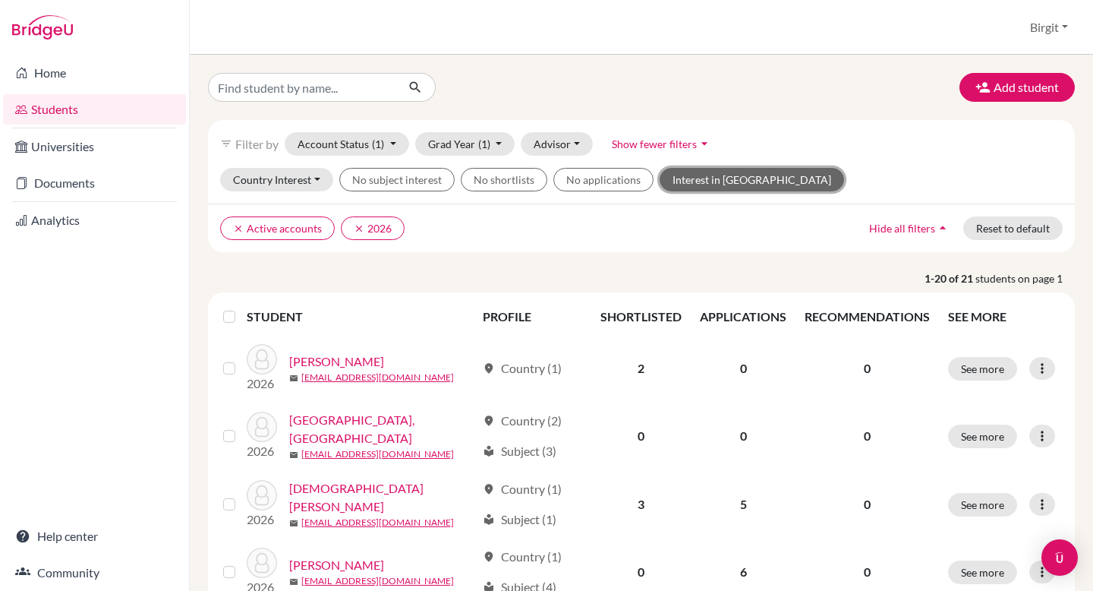
click at [686, 185] on button "Interest in Oxbridge" at bounding box center [752, 180] width 185 height 24
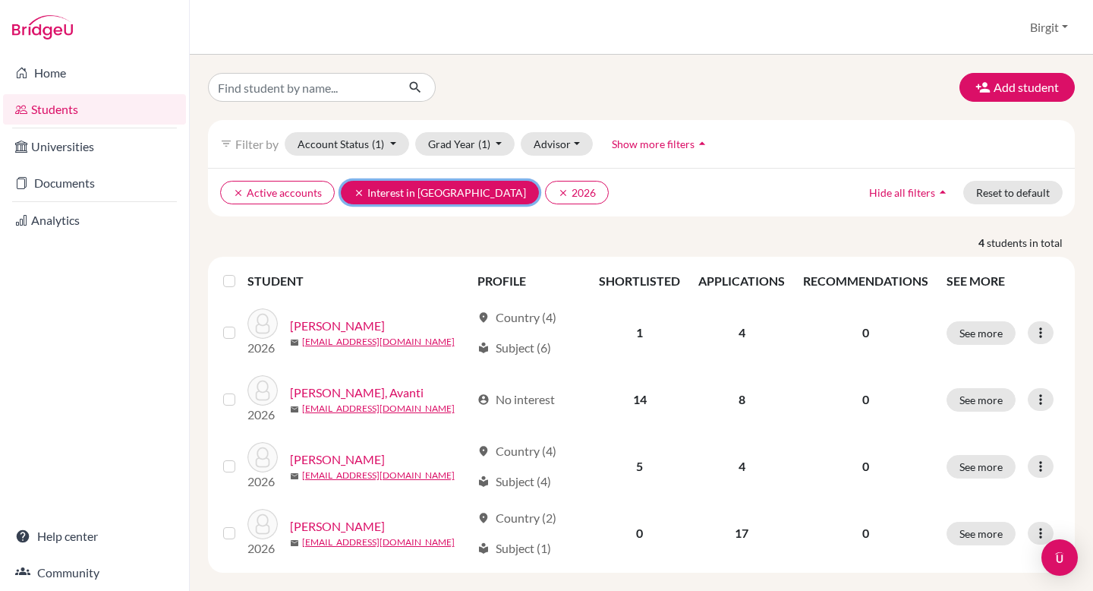
click at [355, 188] on icon "clear" at bounding box center [359, 193] width 11 height 11
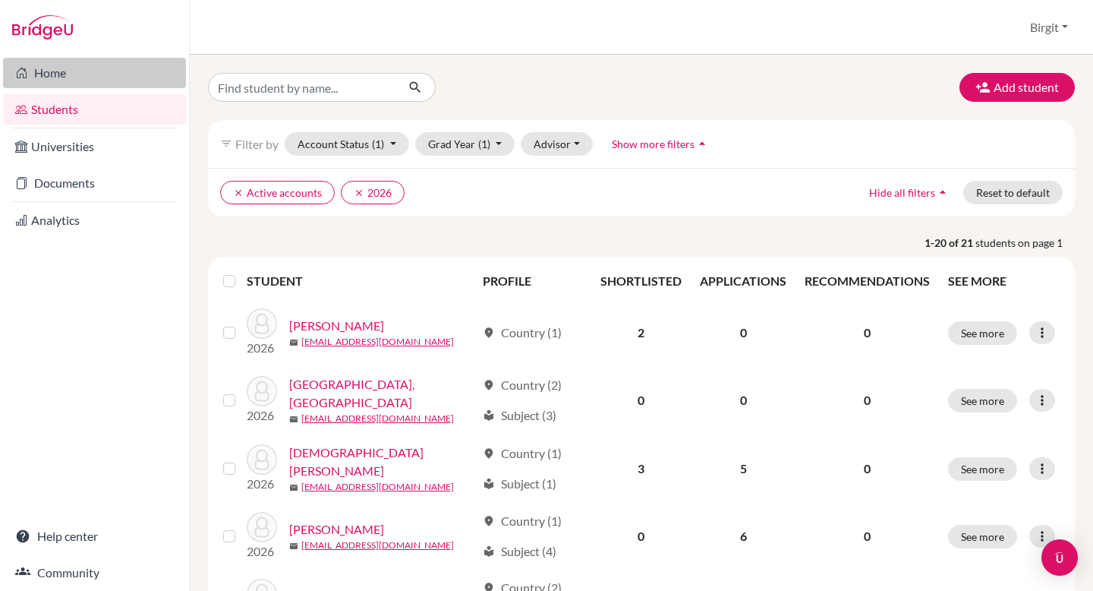
click at [64, 78] on link "Home" at bounding box center [94, 73] width 183 height 30
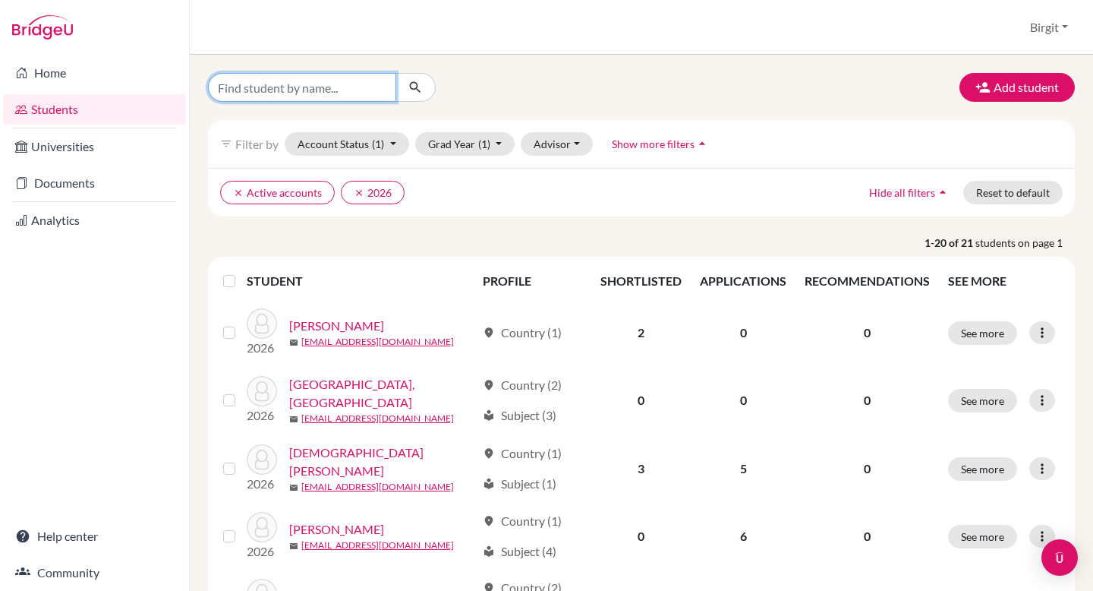
click at [337, 80] on input "Find student by name..." at bounding box center [302, 87] width 188 height 29
type input "[PERSON_NAME]"
click at [412, 83] on icon "submit" at bounding box center [415, 87] width 15 height 15
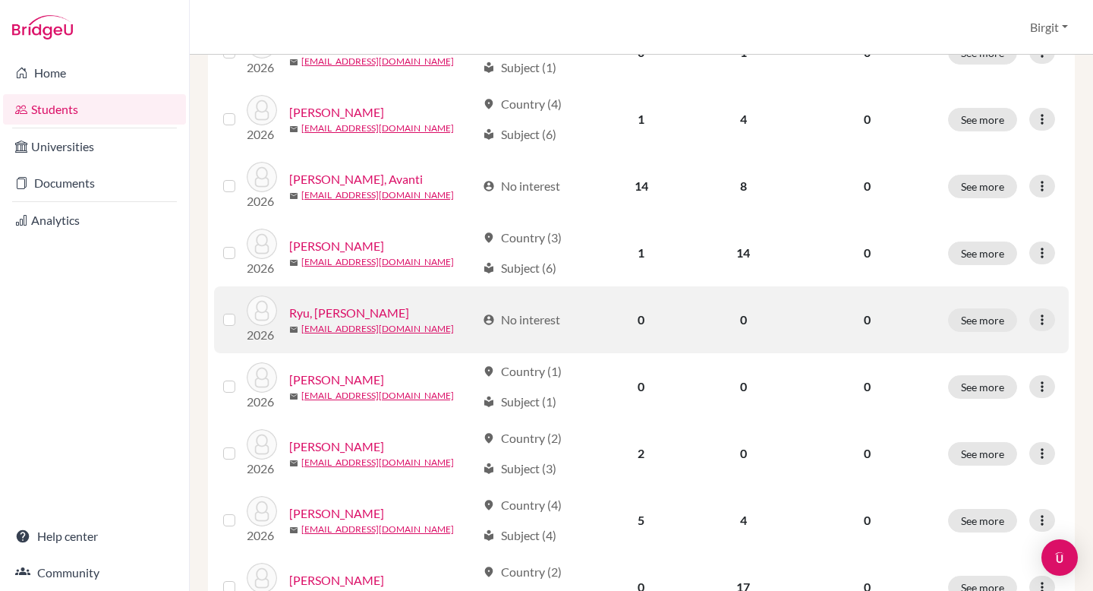
scroll to position [998, 0]
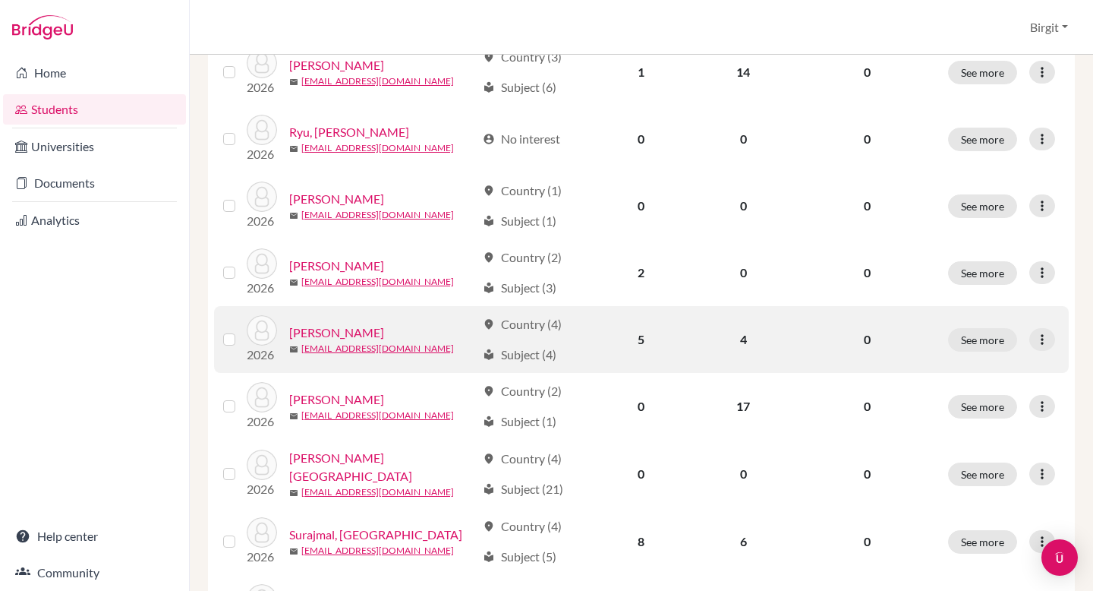
click at [341, 329] on link "[PERSON_NAME]" at bounding box center [336, 332] width 95 height 18
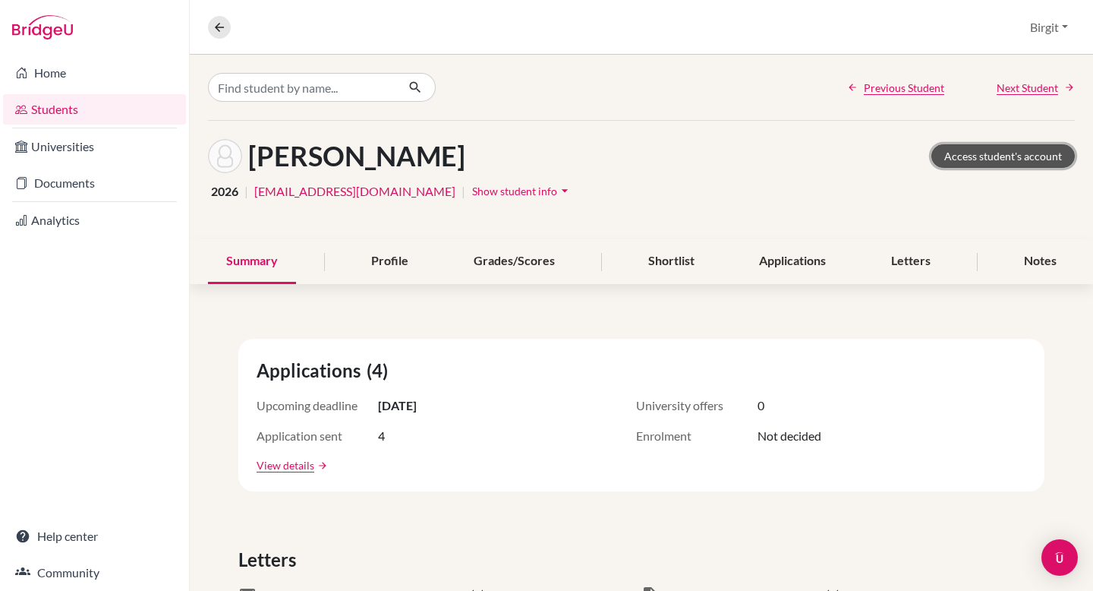
click at [967, 156] on link "Access student's account" at bounding box center [1004, 156] width 144 height 24
